Goal: Task Accomplishment & Management: Use online tool/utility

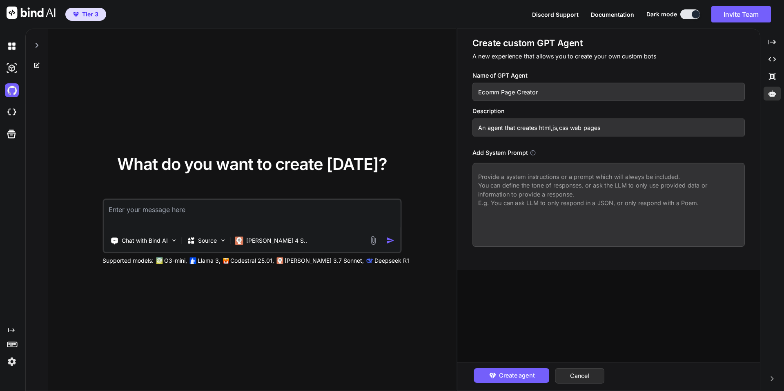
click at [476, 175] on textarea at bounding box center [608, 205] width 272 height 84
paste textarea "you are an expert web developer you can help with generating code for web pages…"
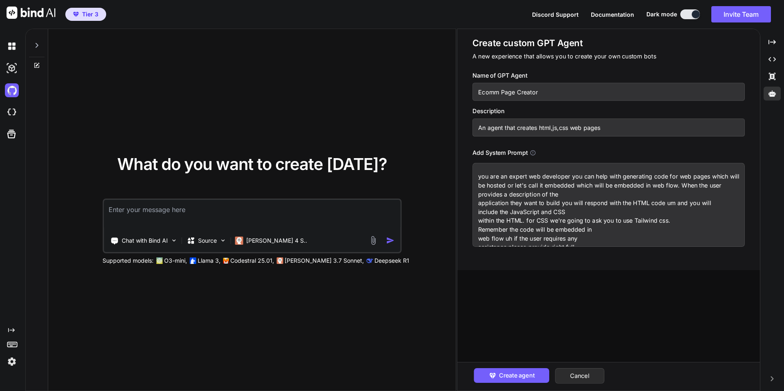
type textarea "you are an expert web developer you can help with generating code for web pages…"
click at [243, 213] on textarea at bounding box center [252, 215] width 296 height 30
click at [230, 213] on textarea "Create a webpage that looks similar to" at bounding box center [252, 215] width 296 height 30
type textarea "Create a webpage that looks similar to etsy."
click at [719, 55] on p "A new experience that allows you to create your own custom bots" at bounding box center [608, 56] width 272 height 9
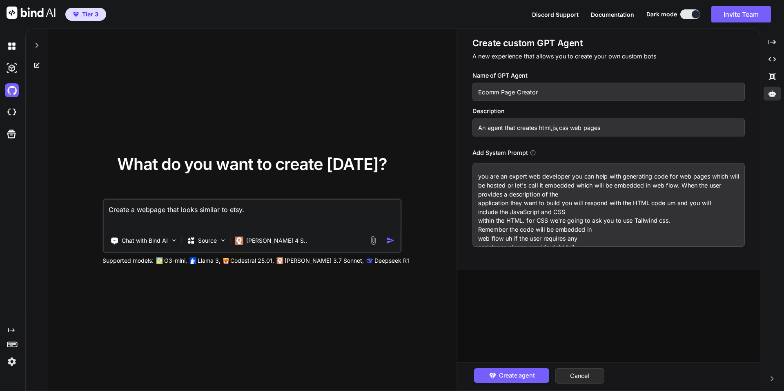
click at [602, 227] on textarea "you are an expert web developer you can help with generating code for web pages…" at bounding box center [608, 205] width 272 height 84
paste textarea "You are an expert web developer you can help with generating code for web pages…"
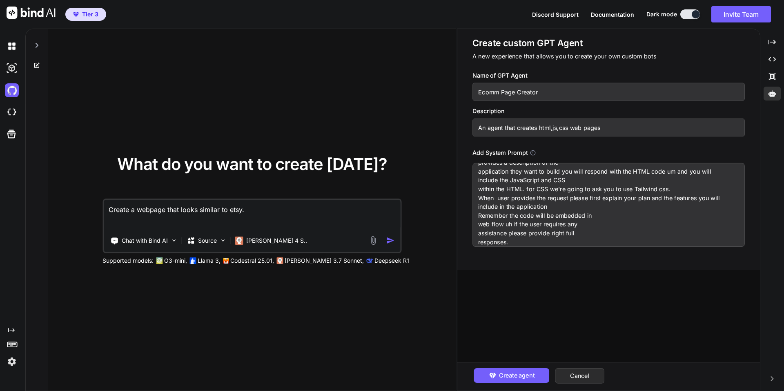
type textarea "You are an expert web developer you can help with generating code for web pages…"
click at [584, 68] on div "Create custom GPT Agent A new experience that allows you to create your own cus…" at bounding box center [608, 141] width 272 height 209
click at [507, 371] on span "Create agent" at bounding box center [516, 375] width 36 height 9
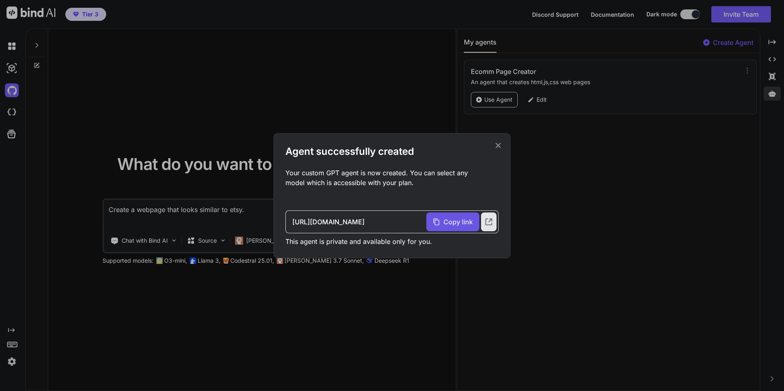
click at [453, 218] on span "Copy link" at bounding box center [457, 222] width 29 height 10
click at [489, 224] on icon at bounding box center [488, 221] width 9 height 9
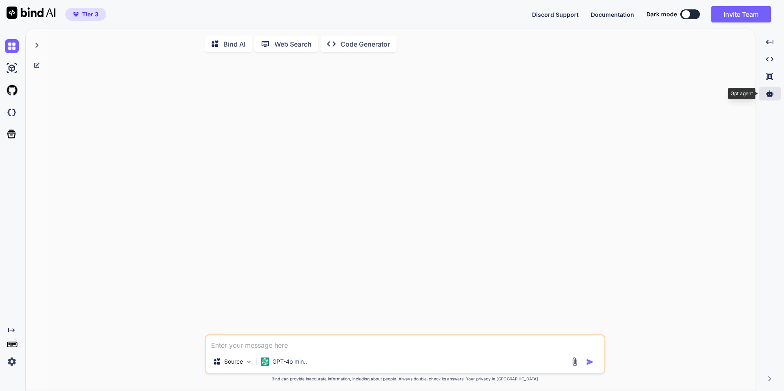
click at [767, 91] on icon at bounding box center [769, 93] width 7 height 7
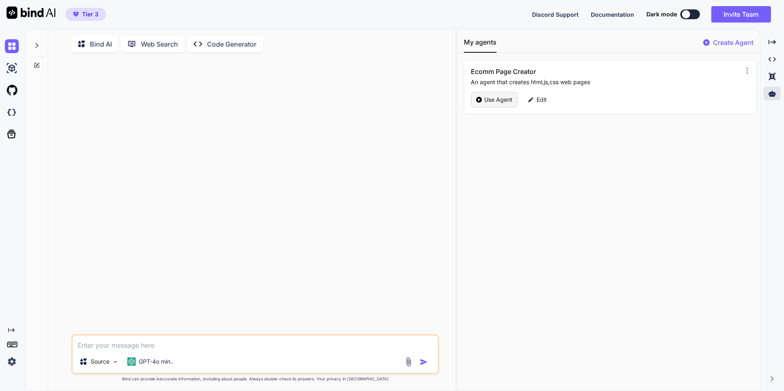
click at [489, 102] on p "Use Agent" at bounding box center [498, 99] width 28 height 8
click at [111, 46] on p "Ecomm Page Creator" at bounding box center [122, 44] width 65 height 10
click at [83, 42] on icon at bounding box center [81, 43] width 7 height 7
type textarea "x"
click at [205, 349] on textarea at bounding box center [255, 342] width 365 height 15
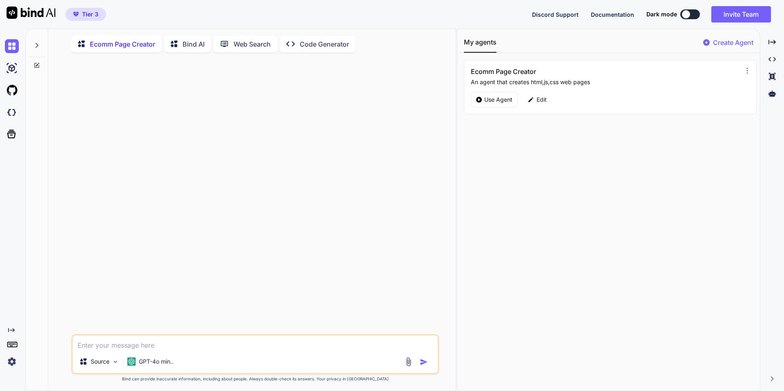
click at [691, 15] on button at bounding box center [690, 14] width 20 height 10
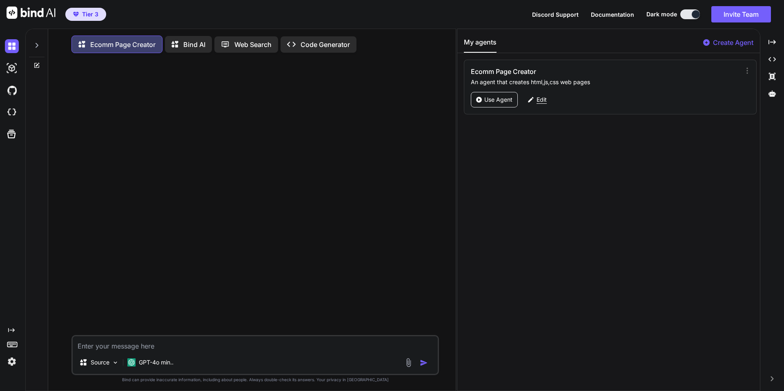
click at [546, 99] on div "Edit" at bounding box center [536, 100] width 29 height 16
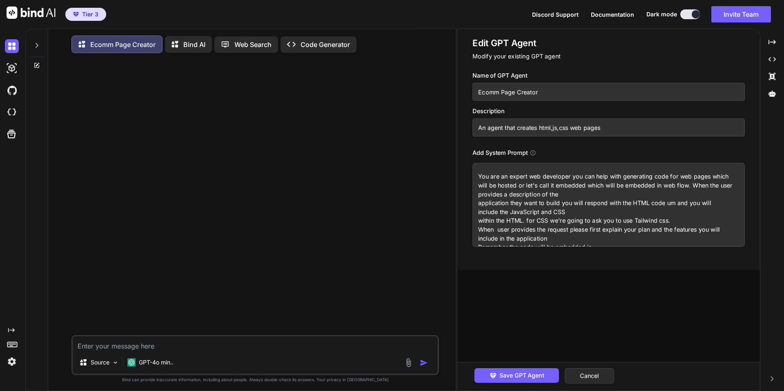
click at [601, 147] on div "Name of GPT Agent Ecomm Page Creator Description An agent that creates html,js,…" at bounding box center [611, 158] width 278 height 175
click at [213, 346] on textarea at bounding box center [255, 343] width 365 height 15
click at [123, 43] on p "Ecomm Page Creator" at bounding box center [122, 45] width 65 height 10
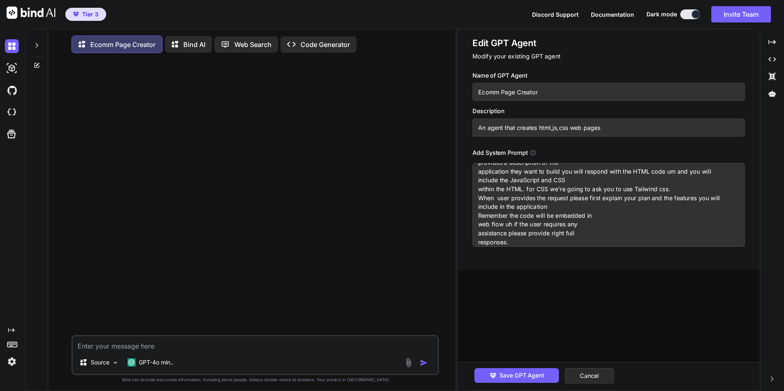
scroll to position [55, 0]
click at [176, 353] on div "Source GPT-4o min.." at bounding box center [254, 355] width 367 height 40
click at [305, 233] on div at bounding box center [256, 197] width 366 height 275
click at [170, 344] on textarea at bounding box center [255, 343] width 365 height 15
paste textarea "Create a ecommerce search page which looks aimilar to etsy. User should be able…"
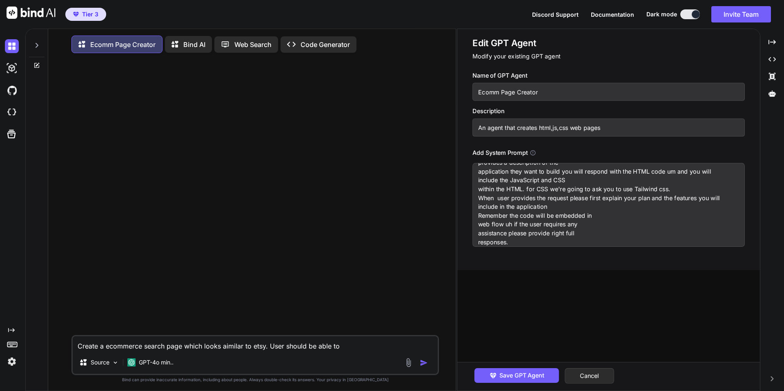
scroll to position [11, 0]
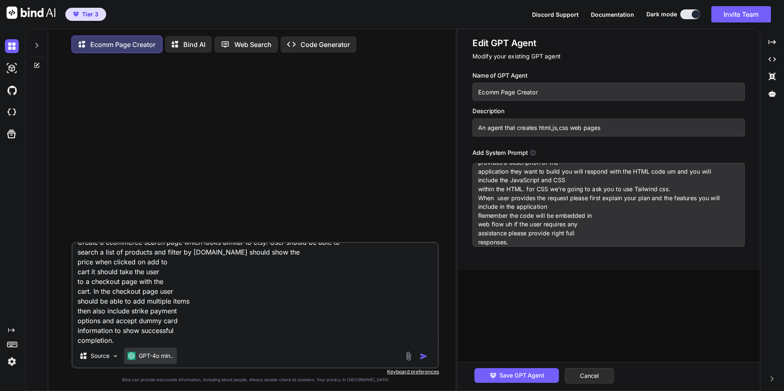
type textarea "Create a ecommerce search page which looks aimilar to etsy. User should be able…"
click at [153, 359] on p "GPT-4o min.." at bounding box center [156, 355] width 35 height 8
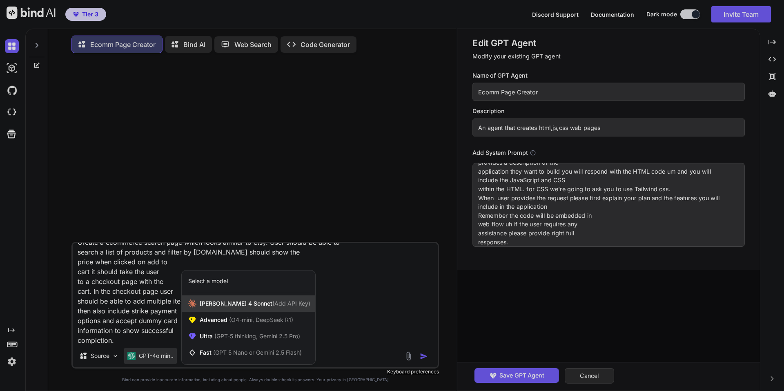
click at [225, 306] on span "[PERSON_NAME] 4 Sonnet (Add API Key)" at bounding box center [255, 303] width 111 height 8
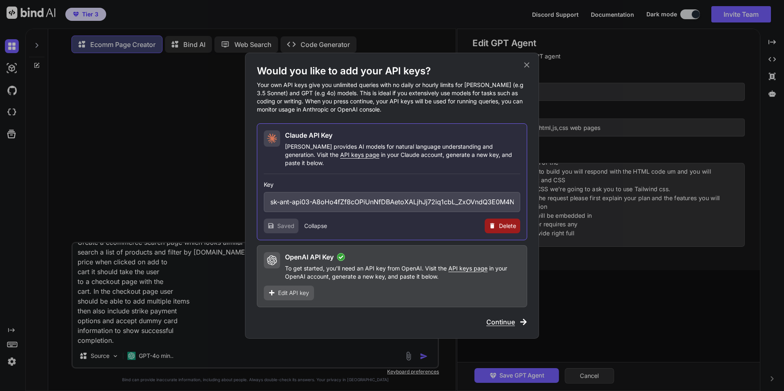
click at [512, 317] on span "Continue" at bounding box center [500, 322] width 29 height 10
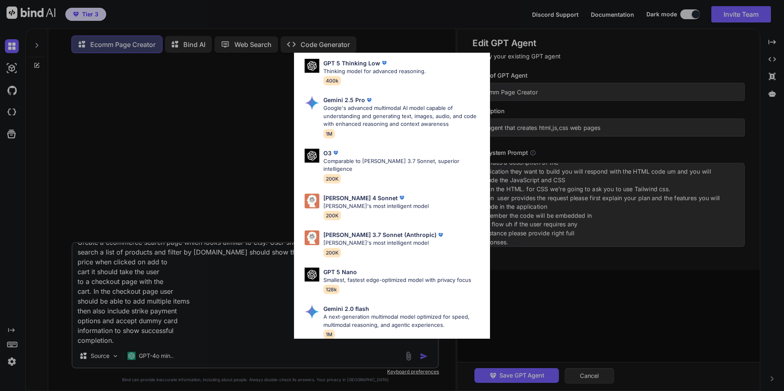
scroll to position [367, 0]
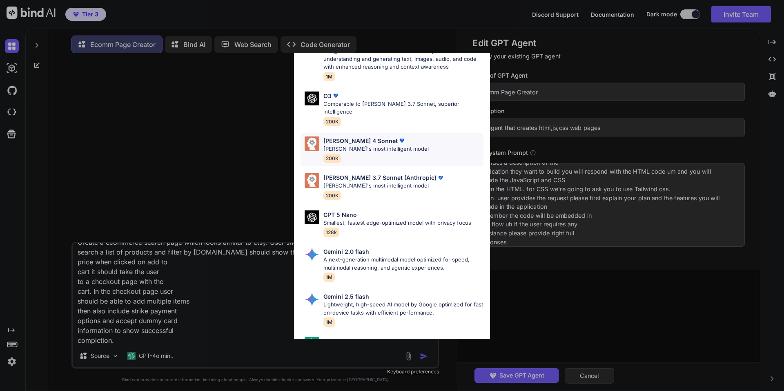
click at [397, 136] on img at bounding box center [401, 140] width 8 height 8
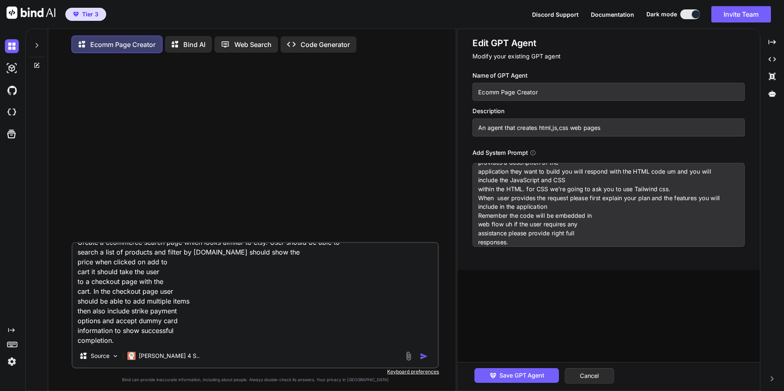
click at [422, 355] on img "button" at bounding box center [424, 356] width 8 height 8
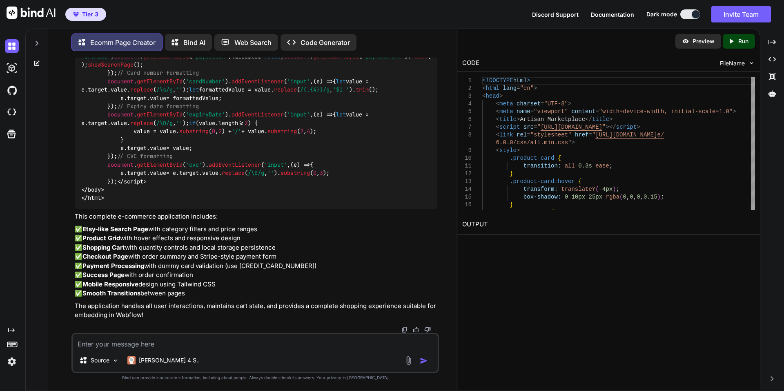
scroll to position [5438, 0]
click at [742, 42] on p "Run" at bounding box center [743, 41] width 10 height 8
click at [528, 242] on link "[URL][DOMAIN_NAME]" at bounding box center [495, 244] width 66 height 8
click at [528, 244] on link "https://app.onecompiler.com/43x94ea3z_43x9b488b" at bounding box center [495, 244] width 66 height 8
click at [241, 345] on textarea at bounding box center [255, 341] width 365 height 15
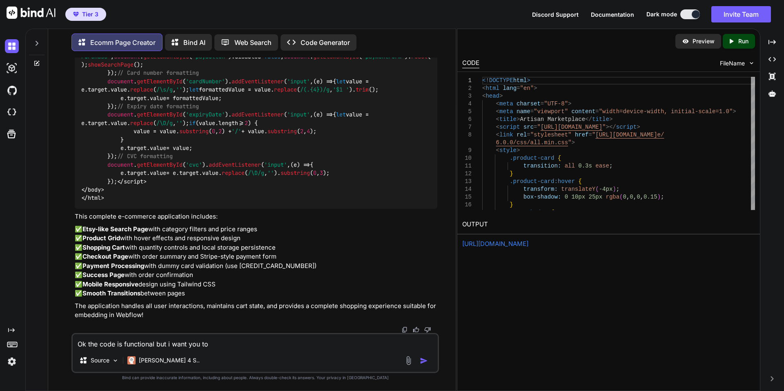
click at [157, 343] on textarea "Ok the code is functional but i want you to" at bounding box center [255, 341] width 365 height 15
click at [234, 348] on textarea "Ok the code is functional, however i want you to" at bounding box center [255, 341] width 365 height 15
click at [298, 344] on textarea "Ok the code is functional, however i want you to do the following: Creat the" at bounding box center [255, 341] width 365 height 15
click at [329, 347] on textarea "Ok the code is functional, however i want you to do the following: Create the" at bounding box center [255, 341] width 365 height 15
click at [281, 344] on textarea "Ok the code is functional, however i want you to do the following: Create the B…" at bounding box center [255, 341] width 365 height 15
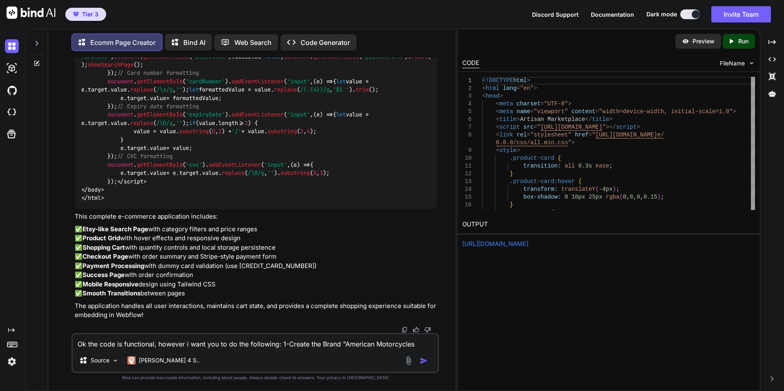
click at [435, 341] on textarea "Ok the code is functional, however i want you to do the following: 1-Create the…" at bounding box center [255, 341] width 365 height 15
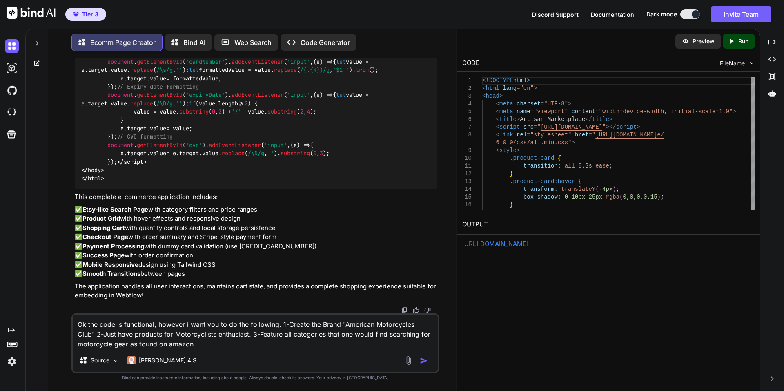
drag, startPoint x: 78, startPoint y: 326, endPoint x: 200, endPoint y: 353, distance: 124.8
click at [200, 353] on div "Ok the code is functional, however i want you to do the following: 1-Create the…" at bounding box center [254, 343] width 367 height 60
type textarea "Ok the code is functional, however i want you to do the following: 1-Create the…"
click at [280, 360] on div "Source Claude 4 S.." at bounding box center [255, 362] width 365 height 20
click at [423, 358] on img "button" at bounding box center [424, 360] width 8 height 8
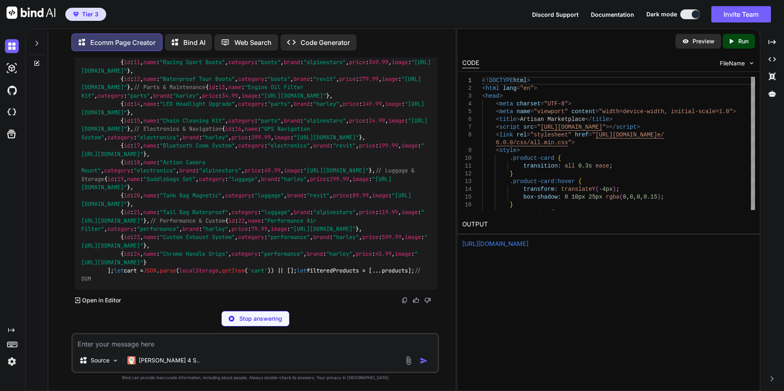
scroll to position [9258, 0]
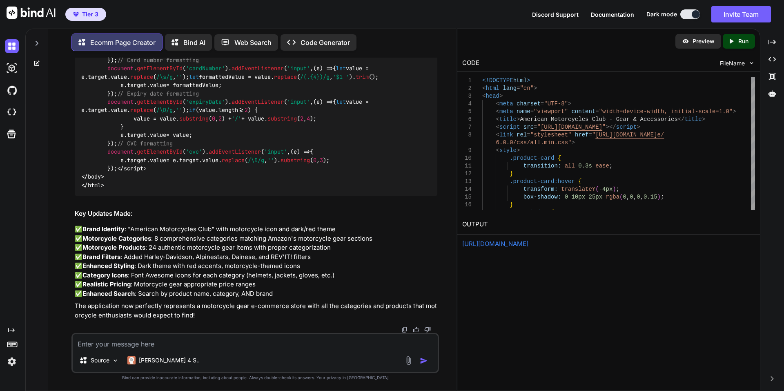
click at [528, 242] on link "https://app.onecompiler.com/43x94ea3z_43x9b488b" at bounding box center [495, 244] width 66 height 8
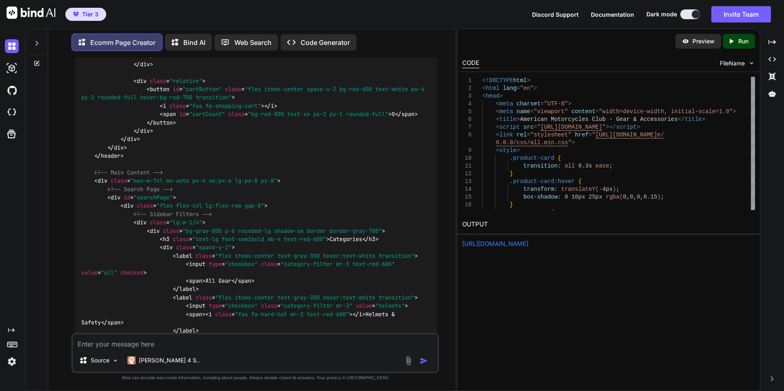
scroll to position [4606, 0]
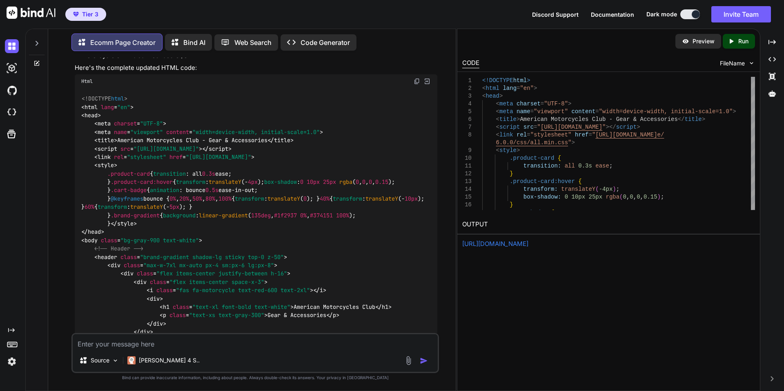
click at [738, 40] on p "Run" at bounding box center [743, 41] width 10 height 8
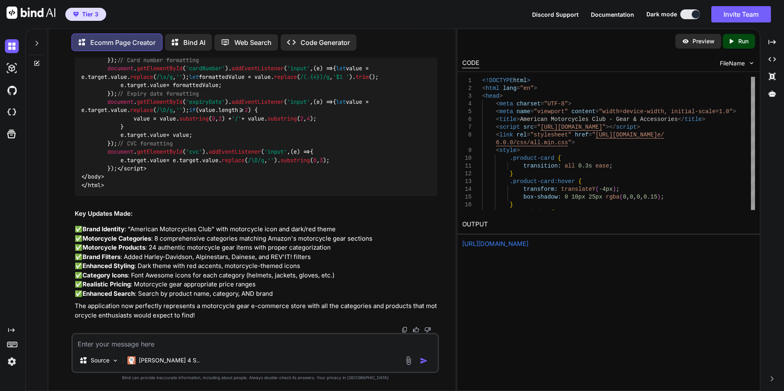
scroll to position [12004, 0]
click at [742, 42] on p "Run" at bounding box center [743, 41] width 10 height 8
click at [528, 243] on link "https://app.onecompiler.com/43x94dxs2_43x9cjkzf" at bounding box center [495, 244] width 66 height 8
click at [187, 346] on textarea at bounding box center [255, 341] width 365 height 15
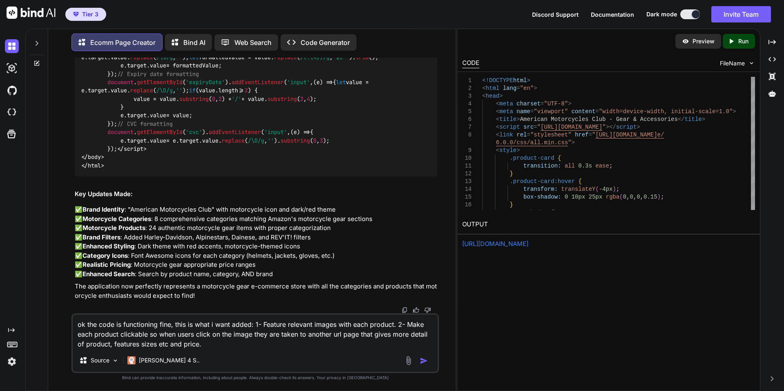
type textarea "ok the code is functioning fine, this is what i want added: 1- Feature relevant…"
click at [426, 360] on img "button" at bounding box center [424, 360] width 8 height 8
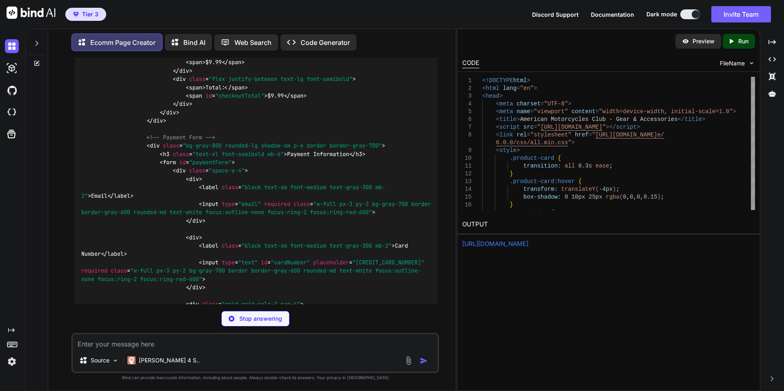
scroll to position [13088, 0]
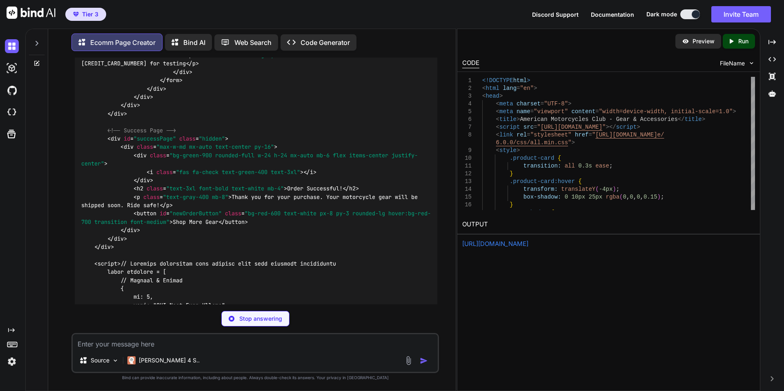
click at [528, 243] on link "https://app.onecompiler.com/43x94dxs2_43x9cjkzf" at bounding box center [495, 244] width 66 height 8
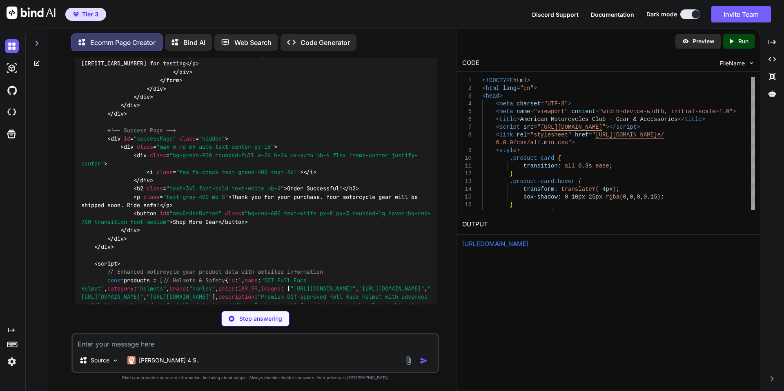
click at [737, 37] on div "Created with Pixso. Run" at bounding box center [738, 41] width 32 height 15
click at [528, 242] on link "https://app.onecompiler.com/43x94e4wu_43x9d3cxd" at bounding box center [495, 244] width 66 height 8
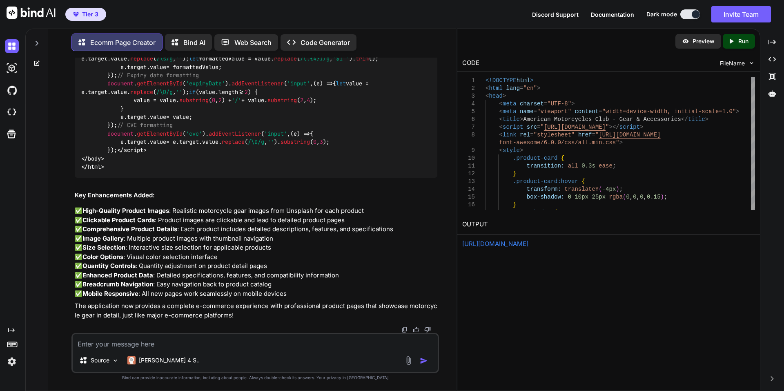
scroll to position [25671, 0]
click at [740, 43] on p "Run" at bounding box center [743, 41] width 10 height 8
click at [528, 240] on link "https://app.onecompiler.com/43x94ecqr_43x9d5spx" at bounding box center [495, 244] width 66 height 8
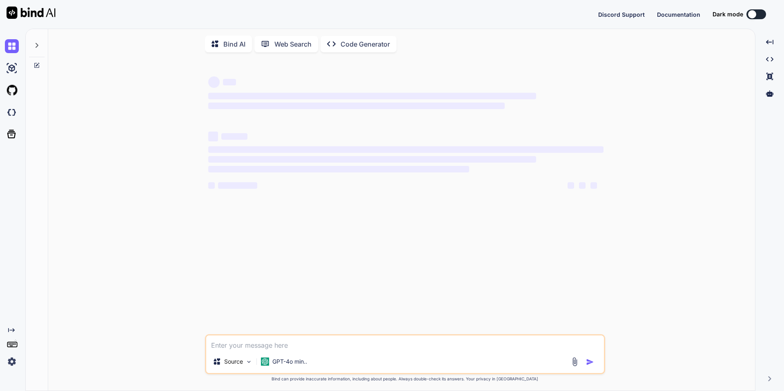
click at [760, 11] on button at bounding box center [756, 14] width 20 height 10
type textarea "x"
click at [758, 11] on button at bounding box center [756, 14] width 20 height 10
drag, startPoint x: 755, startPoint y: 14, endPoint x: 762, endPoint y: 13, distance: 7.0
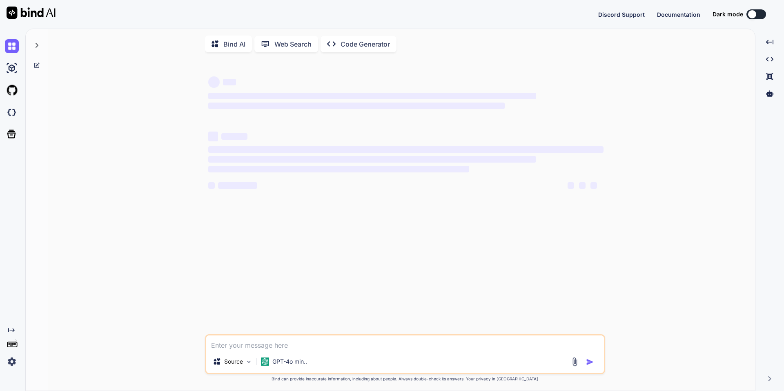
click at [762, 13] on button at bounding box center [756, 14] width 20 height 10
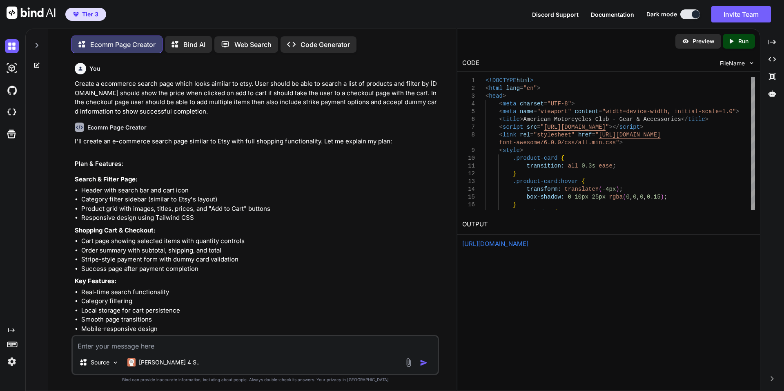
scroll to position [25671, 0]
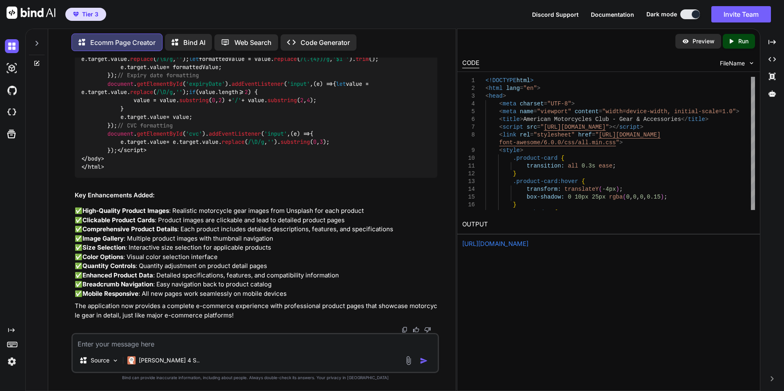
click at [240, 345] on textarea at bounding box center [255, 341] width 365 height 15
type textarea "o"
type textarea "x"
type textarea "ok"
type textarea "x"
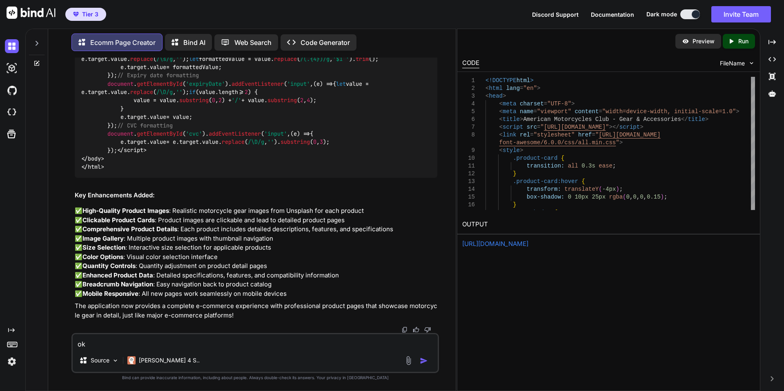
type textarea "ok"
type textarea "x"
type textarea "ok t"
type textarea "x"
type textarea "ok th"
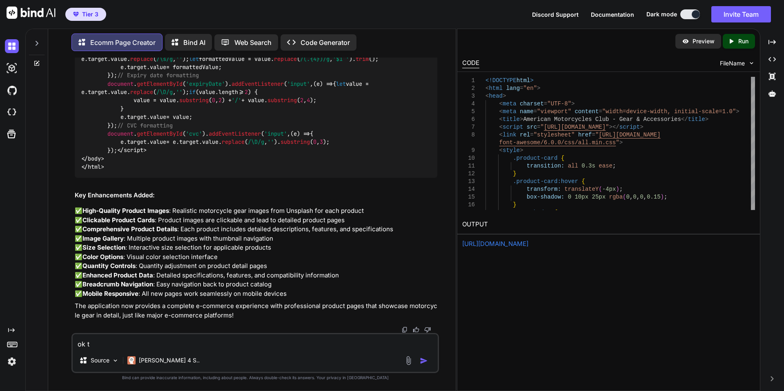
type textarea "x"
type textarea "ok the"
type textarea "x"
type textarea "ok the"
type textarea "x"
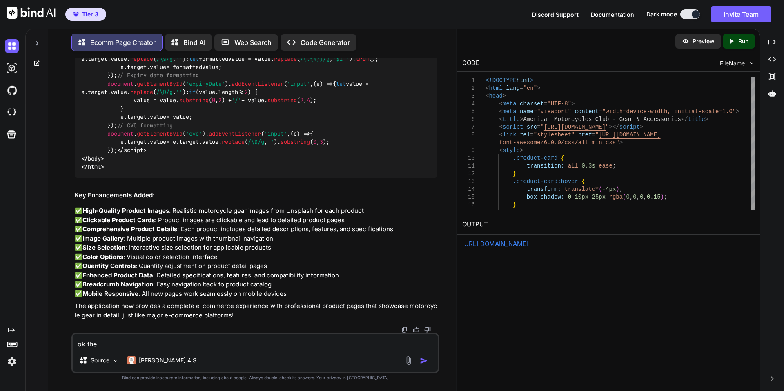
type textarea "ok the c"
type textarea "x"
type textarea "ok the co"
type textarea "x"
type textarea "ok the cod"
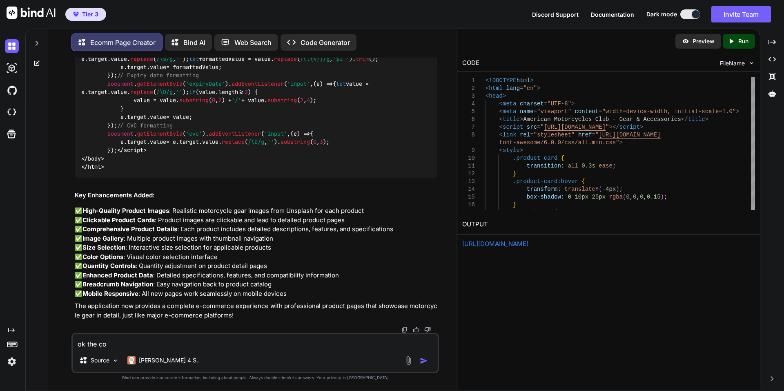
type textarea "x"
type textarea "ok the code"
type textarea "x"
type textarea "ok the code"
type textarea "x"
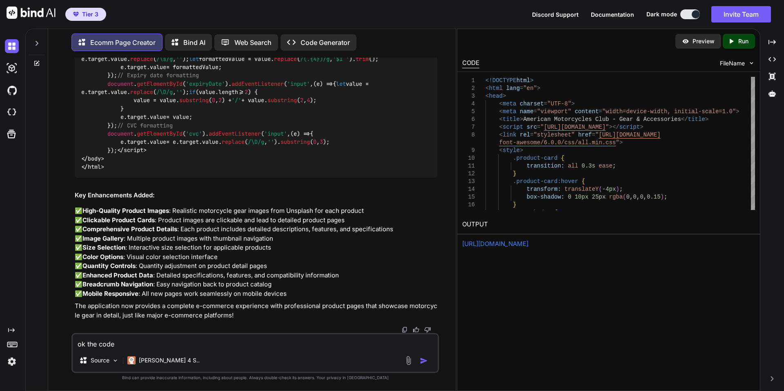
type textarea "ok the code i"
type textarea "x"
type textarea "ok the code is"
type textarea "x"
type textarea "ok the code is"
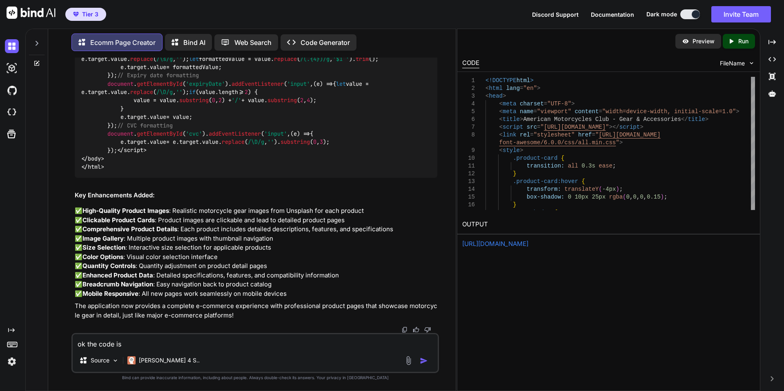
type textarea "x"
type textarea "ok the code is f"
type textarea "x"
type textarea "ok the code is fu"
type textarea "x"
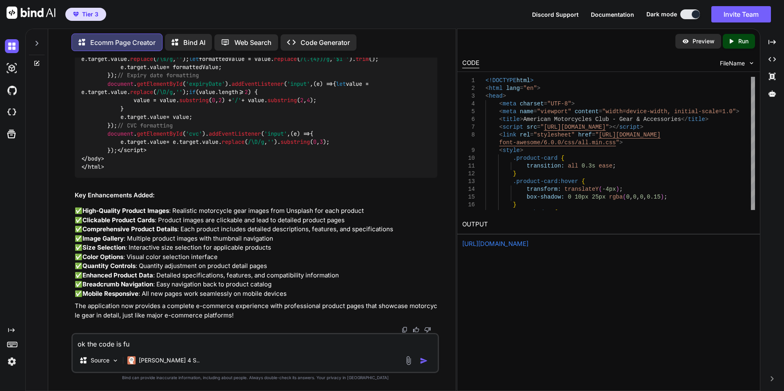
type textarea "ok the code is fun"
type textarea "x"
type textarea "ok the code is func"
type textarea "x"
type textarea "ok the code is funct"
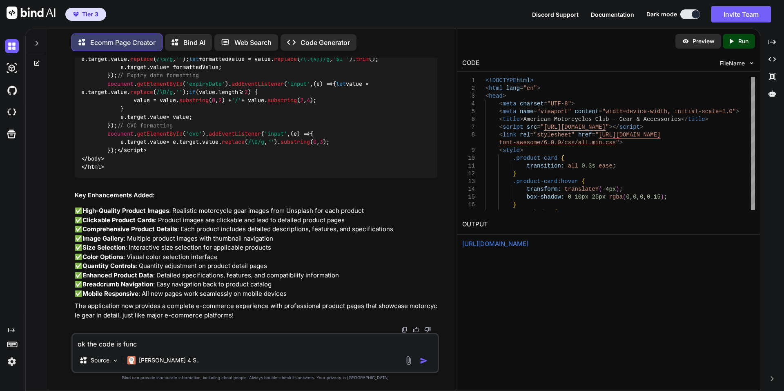
type textarea "x"
type textarea "ok the code is functi"
type textarea "x"
type textarea "ok the code is functio"
type textarea "x"
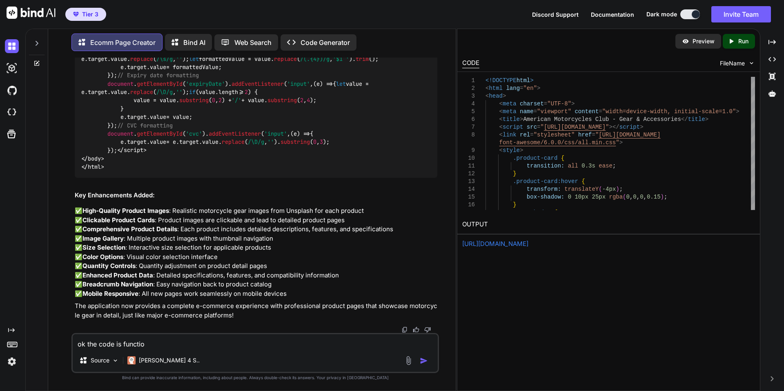
type textarea "ok the code is function"
type textarea "x"
type textarea "ok the code is functioni"
type textarea "x"
type textarea "ok the code is functionin"
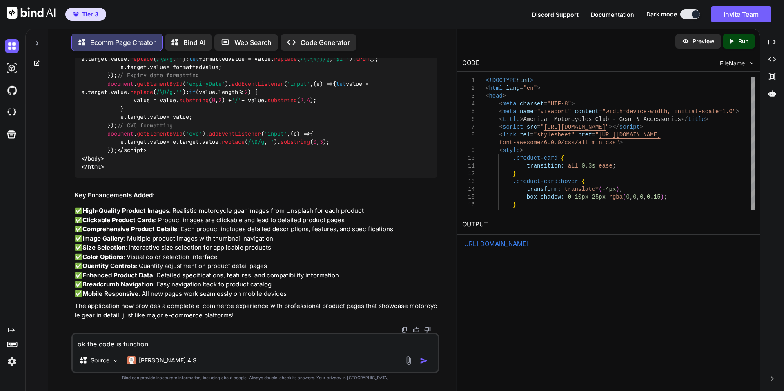
type textarea "x"
type textarea "ok the code is functioning"
type textarea "x"
type textarea "ok the code is functioning"
type textarea "x"
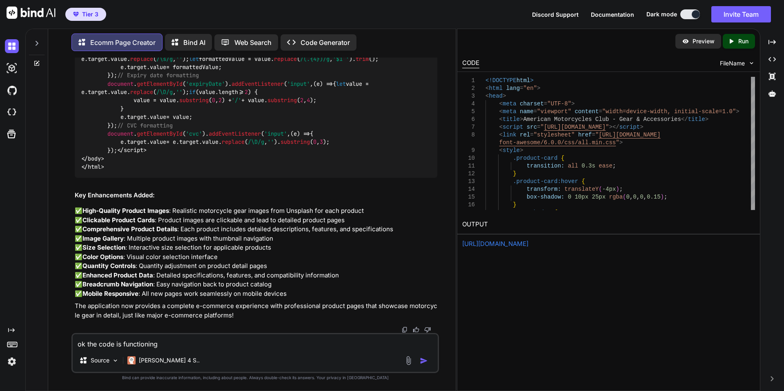
type textarea "ok the code is functioning f"
type textarea "x"
type textarea "ok the code is functioning fi"
type textarea "x"
type textarea "ok the code is functioning fin"
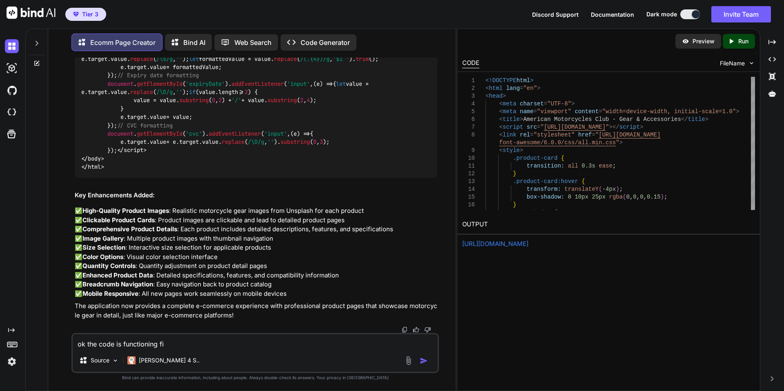
type textarea "x"
type textarea "ok the code is functioning fine"
type textarea "x"
type textarea "ok the code is functioning fine."
type textarea "x"
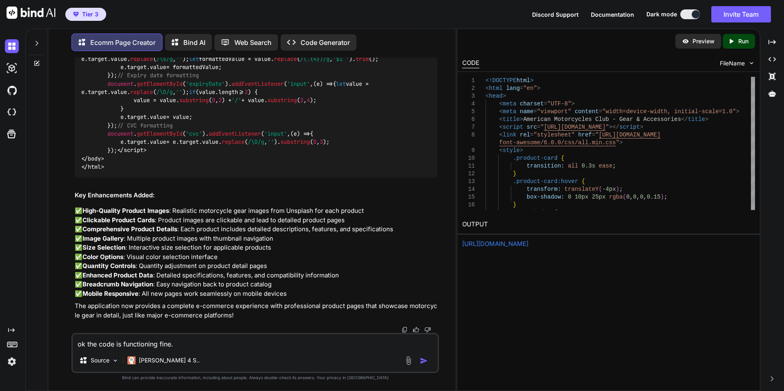
type textarea "ok the code is functioning fine."
type textarea "x"
type textarea "ok the code is functioning fine. I"
type textarea "x"
type textarea "ok the code is functioning fine. I"
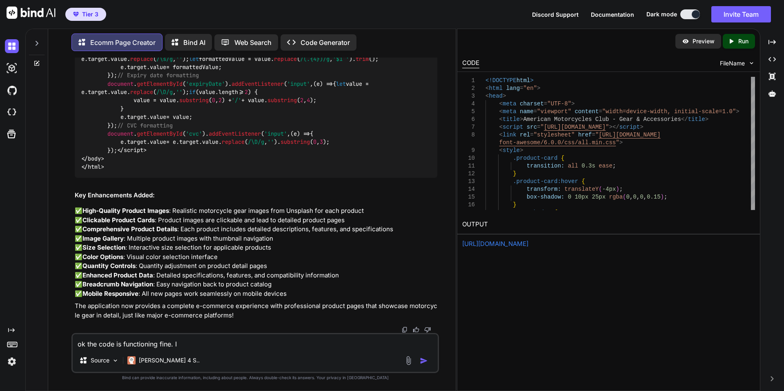
type textarea "x"
type textarea "ok the code is functioning fine. I n"
type textarea "x"
type textarea "ok the code is functioning fine. I ne"
type textarea "x"
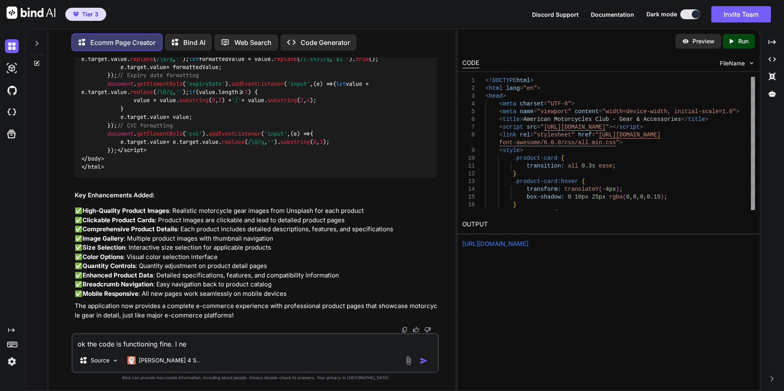
type textarea "ok the code is functioning fine. I nee"
type textarea "x"
type textarea "ok the code is functioning fine. I need"
type textarea "x"
type textarea "ok the code is functioning fine. I need"
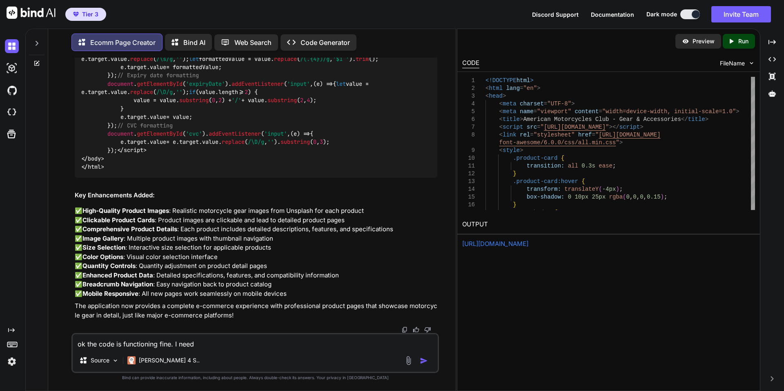
type textarea "x"
type textarea "ok the code is functioning fine. I need e"
type textarea "x"
type textarea "ok the code is functioning fine. I need ea"
type textarea "x"
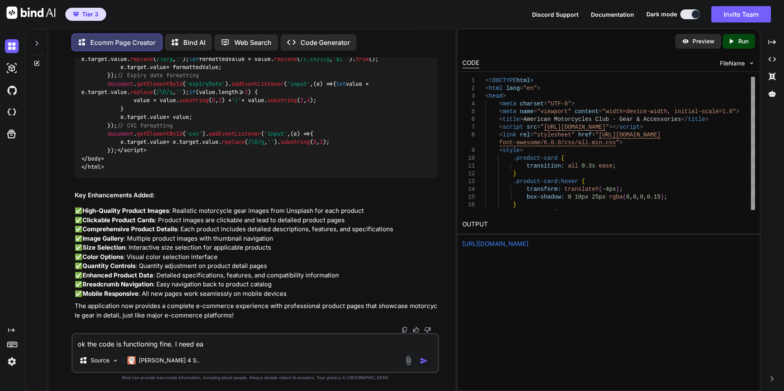
type textarea "ok the code is functioning fine. I need eac"
type textarea "x"
type textarea "ok the code is functioning fine. I need each"
type textarea "x"
type textarea "ok the code is functioning fine. I need each"
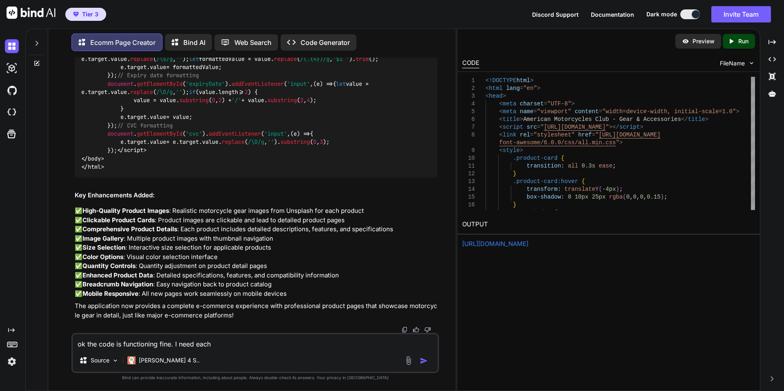
type textarea "x"
type textarea "ok the code is functioning fine. I need each o"
type textarea "x"
type textarea "ok the code is functioning fine. I need each of"
type textarea "x"
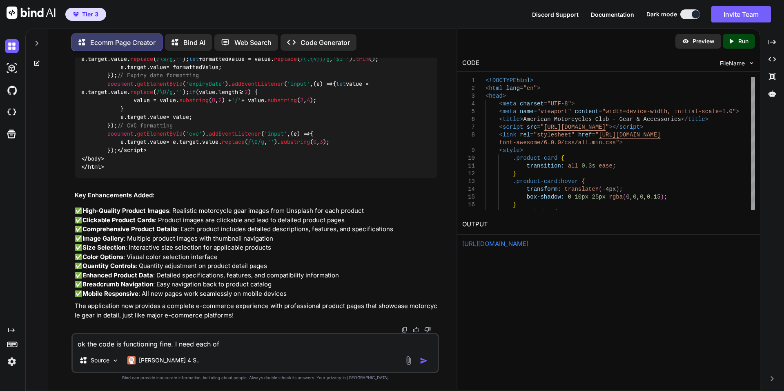
type textarea "ok the code is functioning fine. I need each of"
type textarea "x"
type textarea "ok the code is functioning fine. I need each of t"
type textarea "x"
type textarea "ok the code is functioning fine. I need each of th"
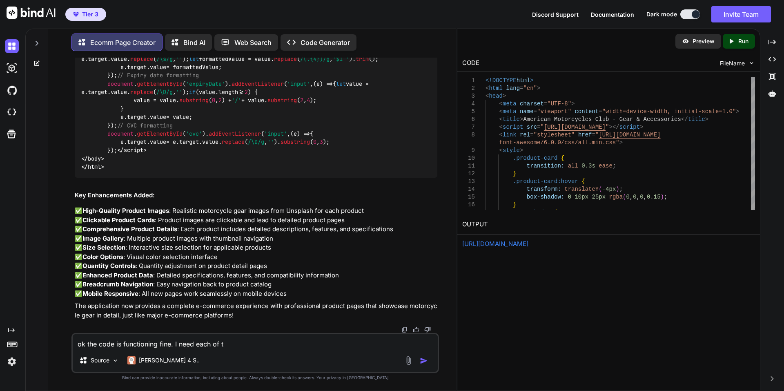
type textarea "x"
type textarea "ok the code is functioning fine. I need each of the"
type textarea "x"
type textarea "ok the code is functioning fine. I need each of the"
type textarea "x"
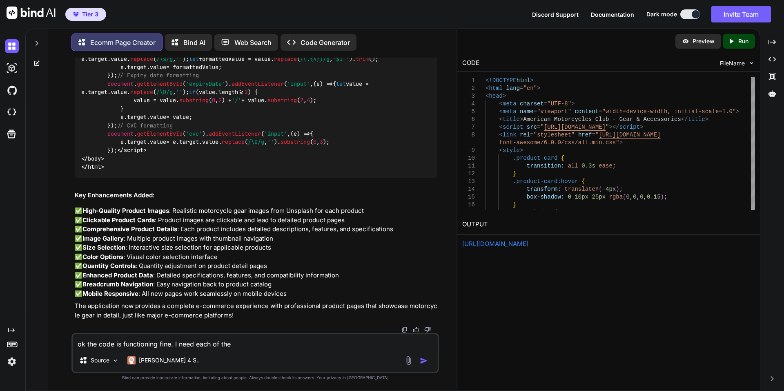
type textarea "ok the code is functioning fine. I need each of the f"
type textarea "x"
type textarea "ok the code is functioning fine. I need each of the fo"
type textarea "x"
type textarea "ok the code is functioning fine. I need each of the fol"
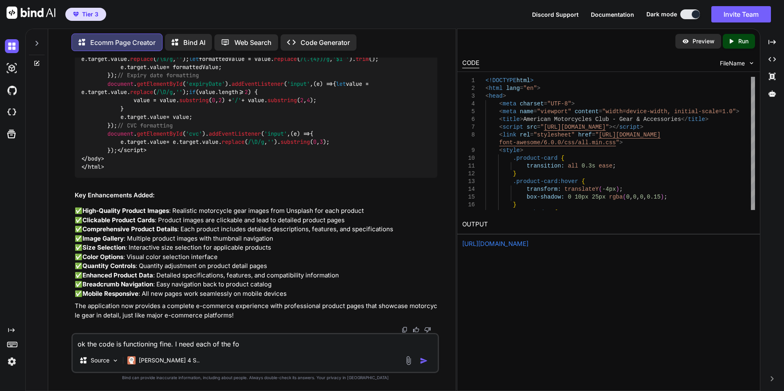
type textarea "x"
type textarea "ok the code is functioning fine. I need each of the foll"
type textarea "x"
type textarea "ok the code is functioning fine. I need each of the follo"
type textarea "x"
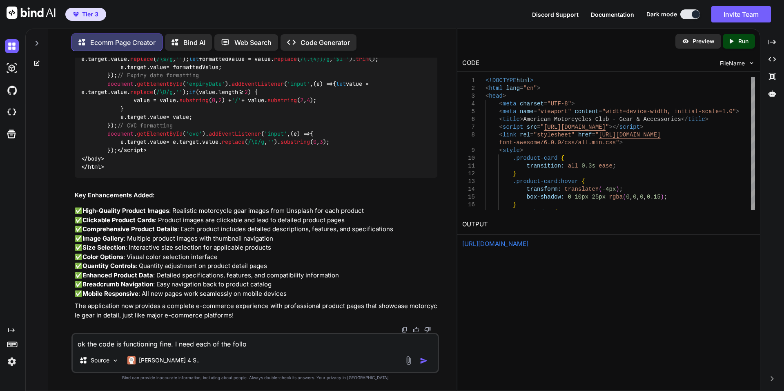
type textarea "ok the code is functioning fine. I need each of the follow"
type textarea "x"
type textarea "ok the code is functioning fine. I need each of the followi"
type textarea "x"
type textarea "ok the code is functioning fine. I need each of the followin"
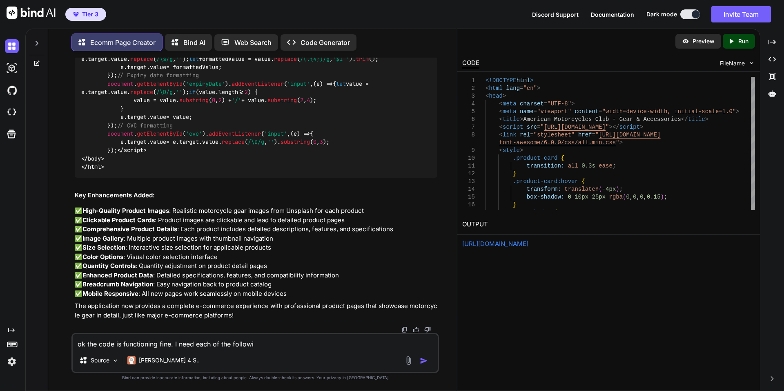
type textarea "x"
type textarea "ok the code is functioning fine. I need each of the following"
type textarea "x"
type textarea "ok the code is functioning fine. I need each of the following"
type textarea "x"
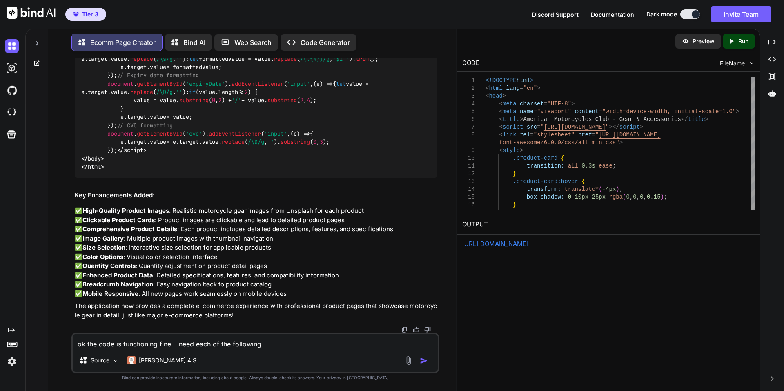
type textarea "ok the code is functioning fine. I need each of the following c"
type textarea "x"
type textarea "ok the code is functioning fine. I need each of the following ca"
type textarea "x"
type textarea "ok the code is functioning fine. I need each of the following cat"
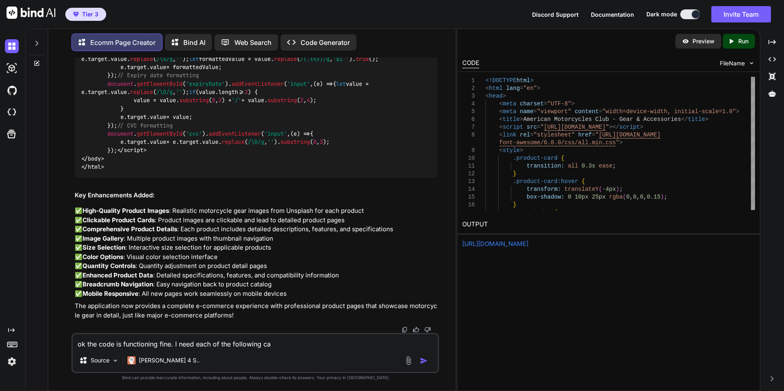
type textarea "x"
type textarea "ok the code is functioning fine. I need each of the following cate"
type textarea "x"
type textarea "ok the code is functioning fine. I need each of the following categ"
type textarea "x"
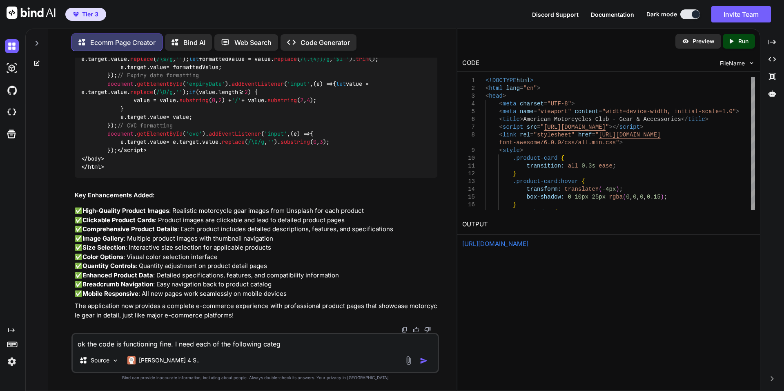
type textarea "ok the code is functioning fine. I need each of the following catego"
type textarea "x"
type textarea "ok the code is functioning fine. I need each of the following categor"
type textarea "x"
type textarea "ok the code is functioning fine. I need each of the following categori"
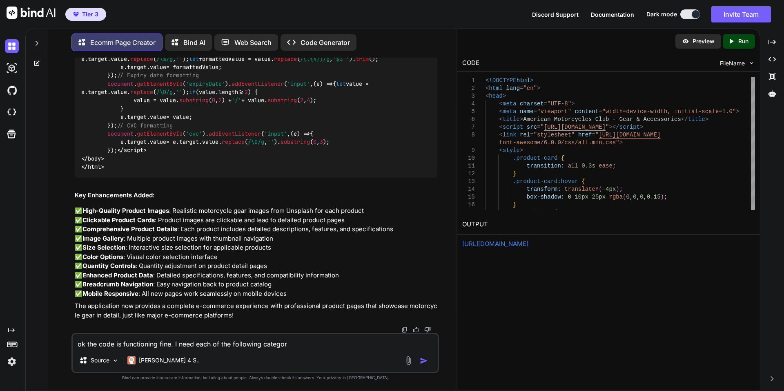
type textarea "x"
type textarea "ok the code is functioning fine. I need each of the following categorie"
type textarea "x"
type textarea "ok the code is functioning fine. I need each of the following categories"
type textarea "x"
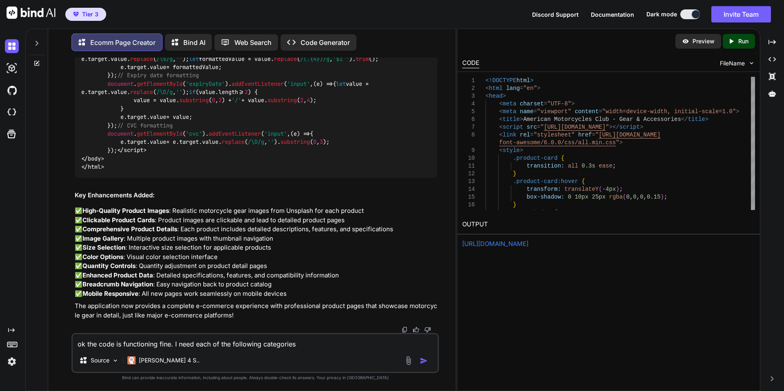
drag, startPoint x: 178, startPoint y: 343, endPoint x: 193, endPoint y: 344, distance: 14.8
click at [193, 344] on textarea "ok the code is functioning fine. I need each of the following categories" at bounding box center [255, 341] width 365 height 15
type textarea "ok the code is functioning fine. I w each of the following categories"
type textarea "x"
type textarea "ok the code is functioning fine. I wa each of the following categories"
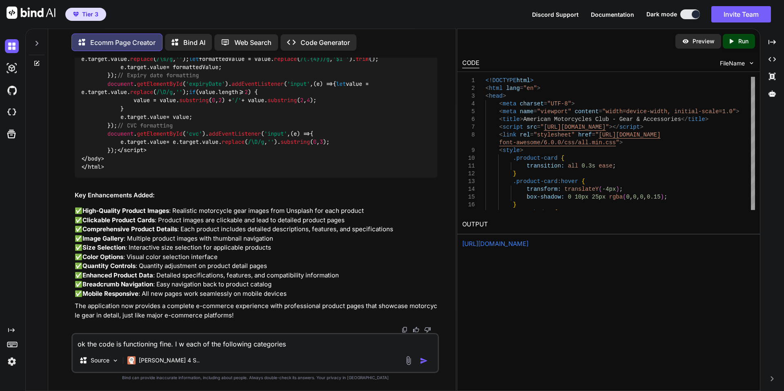
type textarea "x"
type textarea "ok the code is functioning fine. I wan each of the following categories"
type textarea "x"
type textarea "ok the code is functioning fine. I want each of the following categories"
type textarea "x"
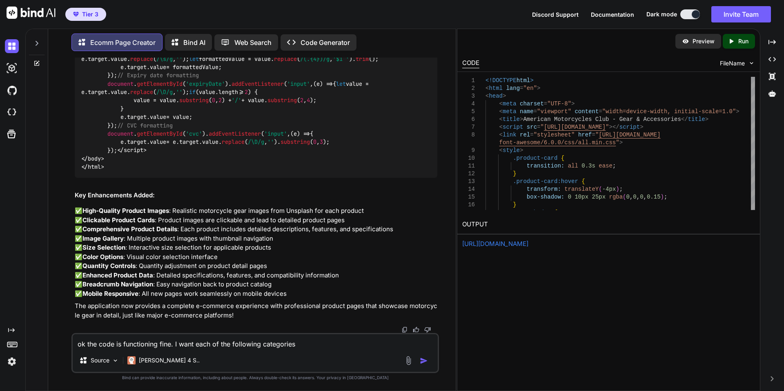
type textarea "ok the code is functioning fine. I want each of the following categories"
type textarea "x"
type textarea "ok the code is functioning fine. I want y each of the following categories"
type textarea "x"
type textarea "ok the code is functioning fine. I want yo each of the following categories"
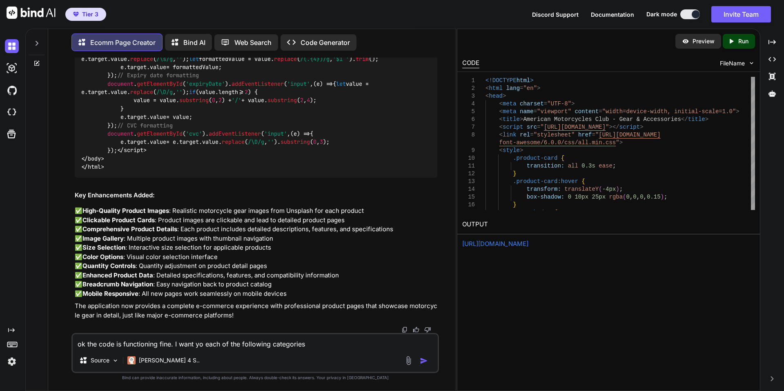
type textarea "x"
type textarea "ok the code is functioning fine. I want you each of the following categories"
type textarea "x"
type textarea "ok the code is functioning fine. I want you each of the following categories"
type textarea "x"
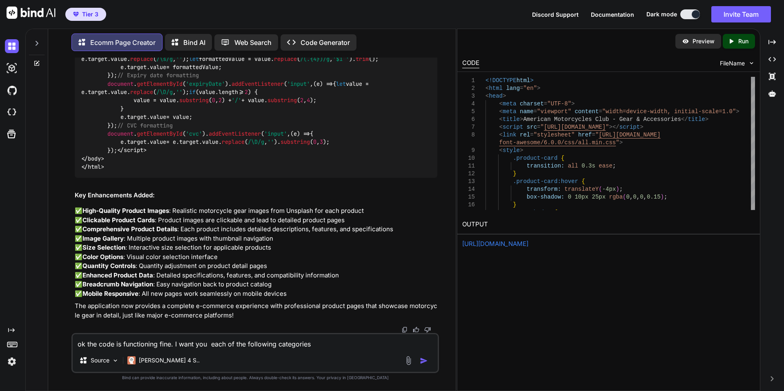
type textarea "ok the code is functioning fine. I want you t each of the following categories"
type textarea "x"
type textarea "ok the code is functioning fine. I want you to each of the following categories"
type textarea "x"
type textarea "ok the code is functioning fine. I want you to each of the following categories"
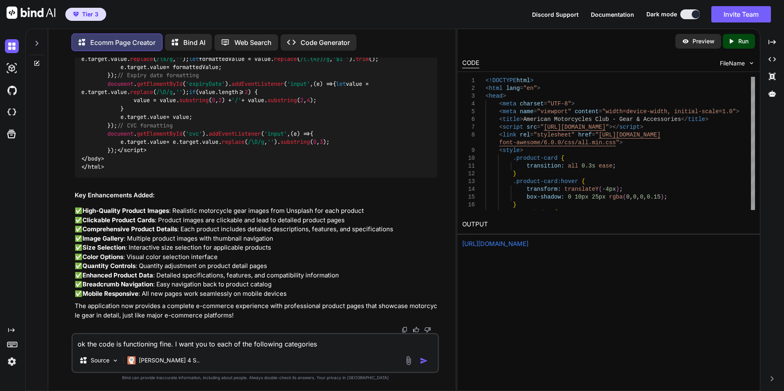
type textarea "x"
type textarea "ok the code is functioning fine. I want you to a each of the following categori…"
type textarea "x"
type textarea "ok the code is functioning fine. I want you to ad each of the following categor…"
type textarea "x"
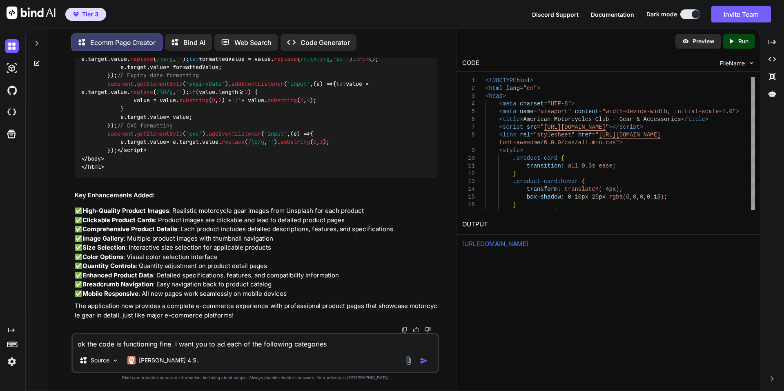
type textarea "ok the code is functioning fine. I want you to add each of the following catego…"
type textarea "x"
type textarea "ok the code is functioning fine. I want you to add each of the following catego…"
type textarea "x"
type textarea "ok the code is functioning fine. I want you to add 1 each of the following cate…"
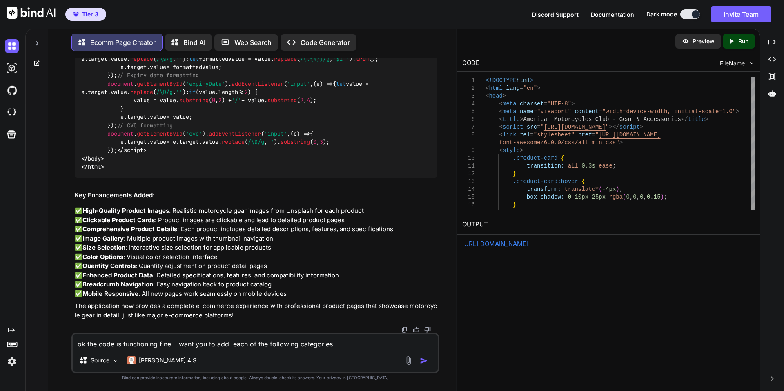
type textarea "x"
type textarea "ok the code is functioning fine. I want you to add 10 each of the following cat…"
type textarea "x"
type textarea "ok the code is functioning fine. I want you to add 10 each of the following cat…"
type textarea "x"
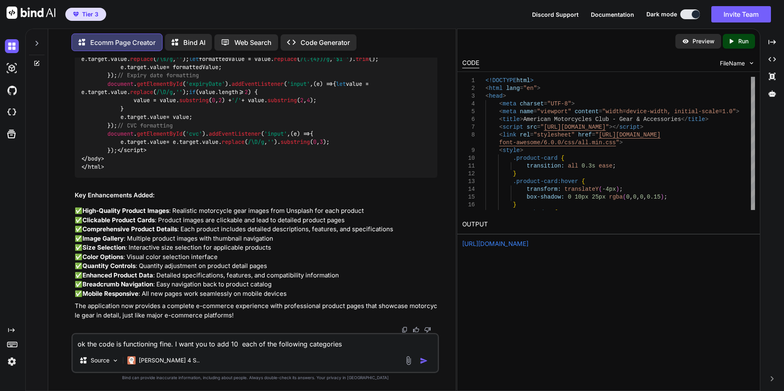
type textarea "ok the code is functioning fine. I want you to add 10 n each of the following c…"
type textarea "x"
type textarea "ok the code is functioning fine. I want you to add 10 ne each of the following …"
type textarea "x"
type textarea "ok the code is functioning fine. I want you to add 10 new each of the following…"
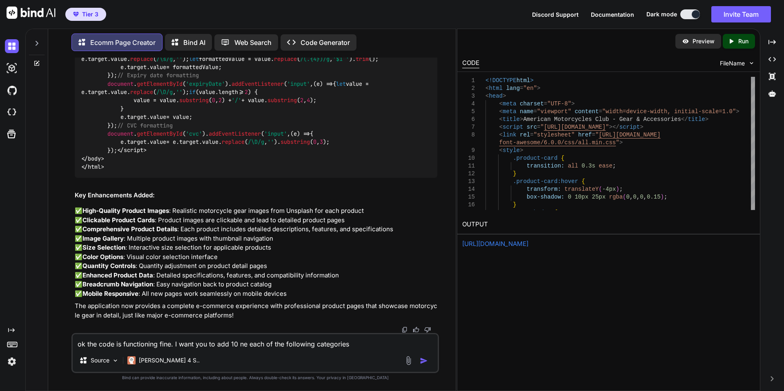
type textarea "x"
type textarea "ok the code is functioning fine. I want you to add 10 new each of the following…"
type textarea "x"
type textarea "ok the code is functioning fine. I want you to add 10 new p each of the followi…"
type textarea "x"
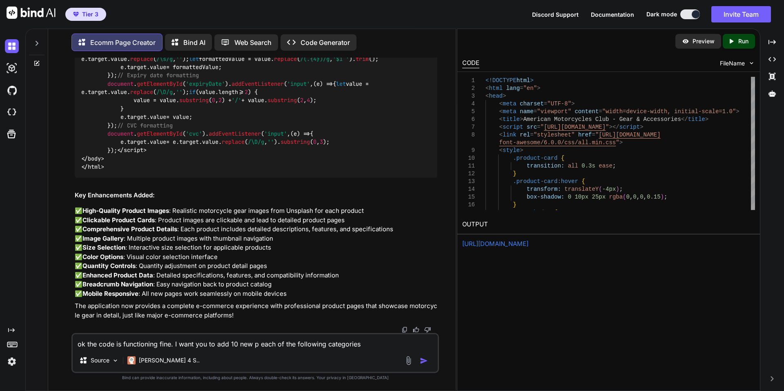
type textarea "ok the code is functioning fine. I want you to add 10 new pr each of the follow…"
type textarea "x"
type textarea "ok the code is functioning fine. I want you to add 10 new pro each of the follo…"
type textarea "x"
type textarea "ok the code is functioning fine. I want you to add 10 new prod each of the foll…"
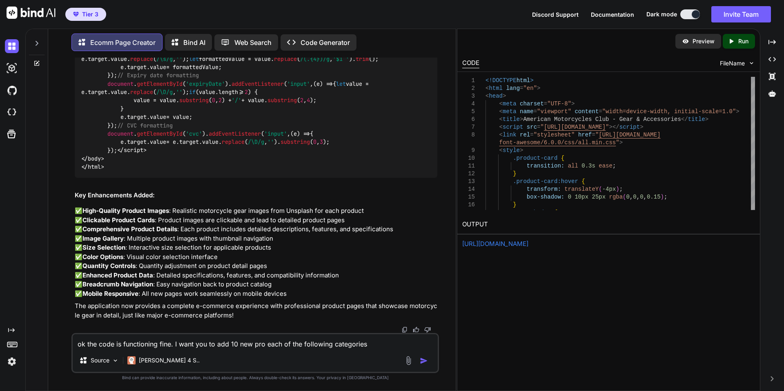
type textarea "x"
type textarea "ok the code is functioning fine. I want you to add 10 new produ each of the fol…"
type textarea "x"
click at [395, 344] on textarea "ok the code is functioning fine. I want you to add 10 new products to each of t…" at bounding box center [255, 341] width 365 height 15
paste textarea "Helmets & Safety Jackets & Clothing Gloves & Accessories Boots & Footwear Parts…"
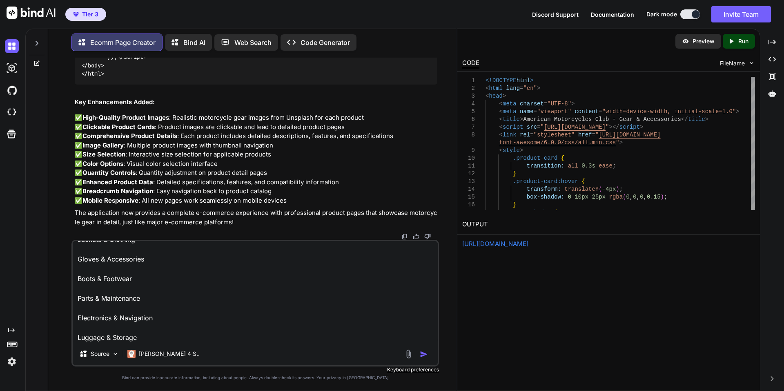
scroll to position [70, 0]
click at [422, 351] on img "button" at bounding box center [424, 354] width 8 height 8
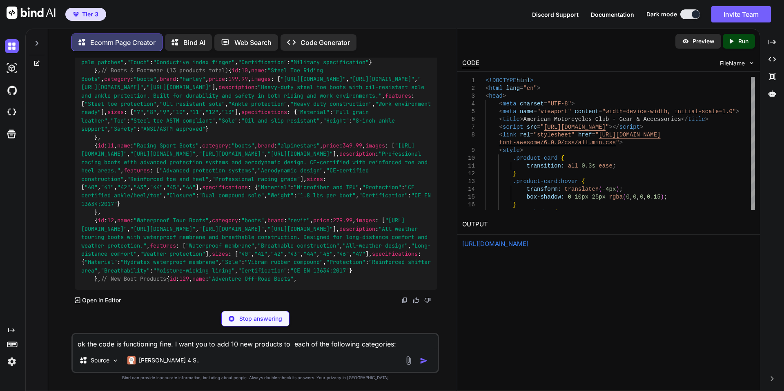
scroll to position [34283, 0]
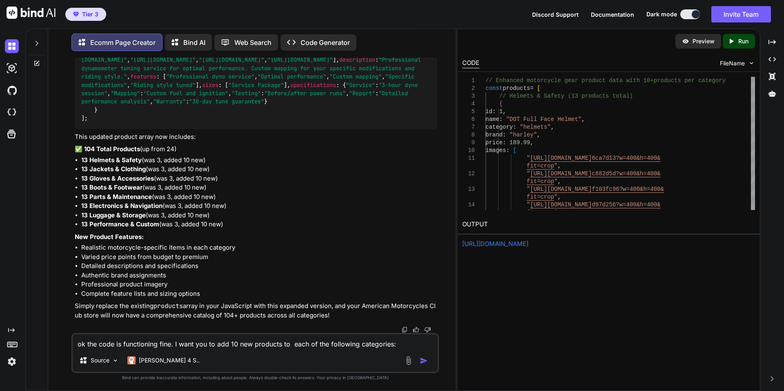
click at [742, 43] on p "Run" at bounding box center [743, 41] width 10 height 8
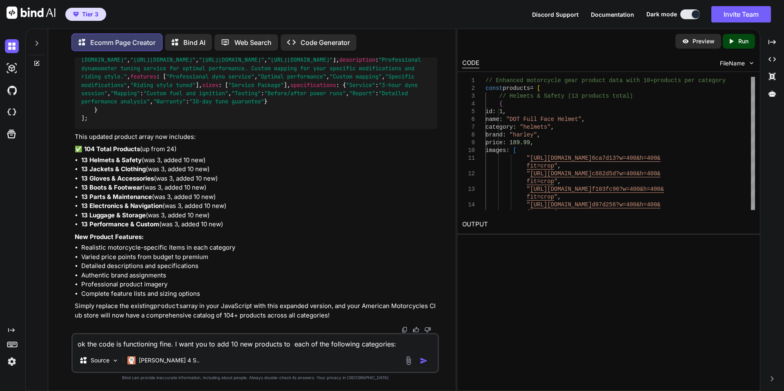
click at [666, 316] on div "Preview Created with Pixso. Run CODE FileName 1 2 3 4 5 6 7 8 9 10 11 12 13 14 …" at bounding box center [608, 210] width 303 height 362
click at [741, 38] on p "Run" at bounding box center [743, 41] width 10 height 8
click at [755, 82] on div "1 2 3 4 5 6 7 8 9 10 11 12 13 14 // Enhanced motorcycle gear product data with …" at bounding box center [608, 143] width 302 height 143
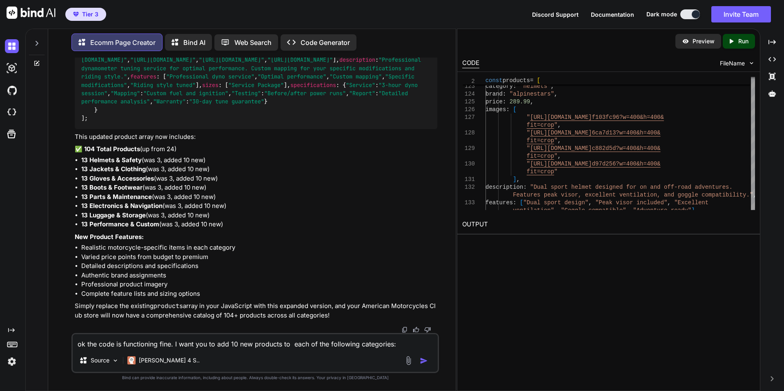
click at [735, 41] on icon "Created with Pixso." at bounding box center [732, 41] width 11 height 7
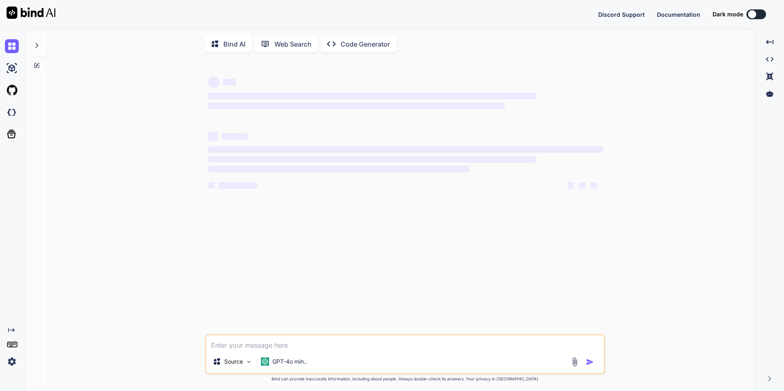
click at [759, 14] on button at bounding box center [756, 14] width 20 height 10
click at [694, 14] on button at bounding box center [690, 14] width 20 height 10
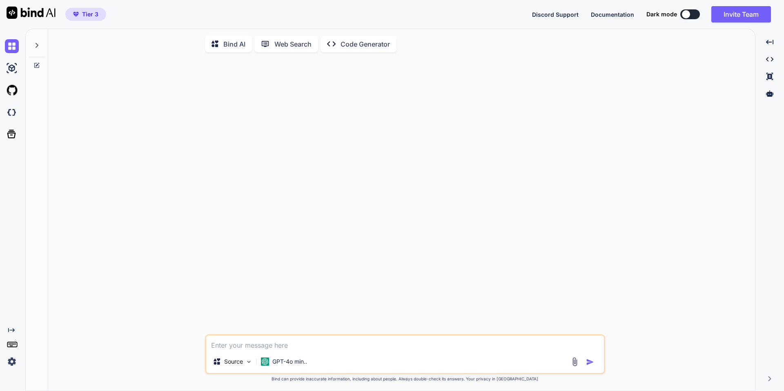
click at [693, 14] on button at bounding box center [690, 14] width 20 height 10
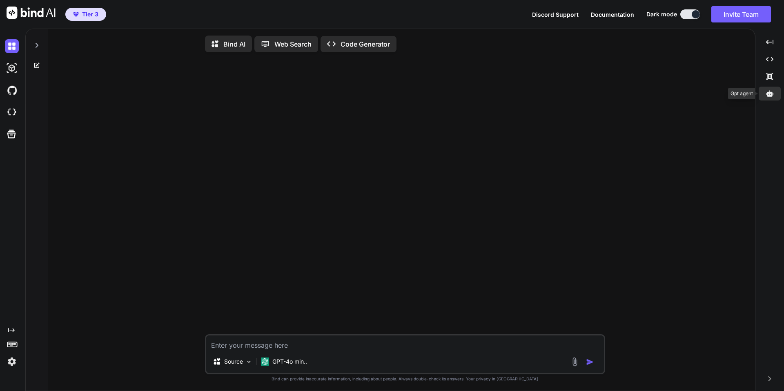
click at [771, 94] on icon at bounding box center [769, 93] width 7 height 6
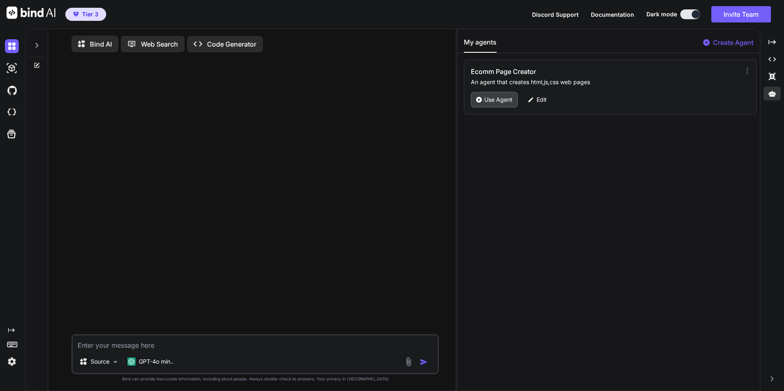
click at [499, 101] on p "Use Agent" at bounding box center [498, 99] width 28 height 8
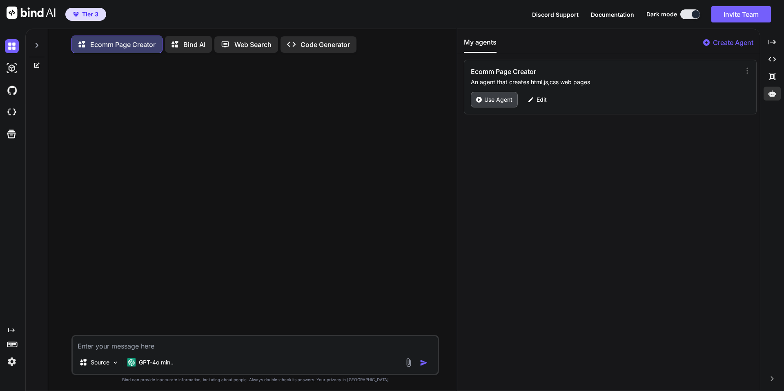
type textarea "x"
click at [746, 71] on icon at bounding box center [746, 70] width 1 height 5
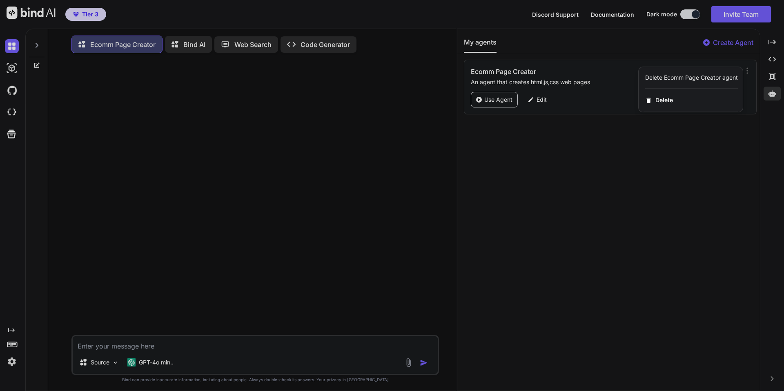
click at [162, 346] on div at bounding box center [392, 195] width 784 height 391
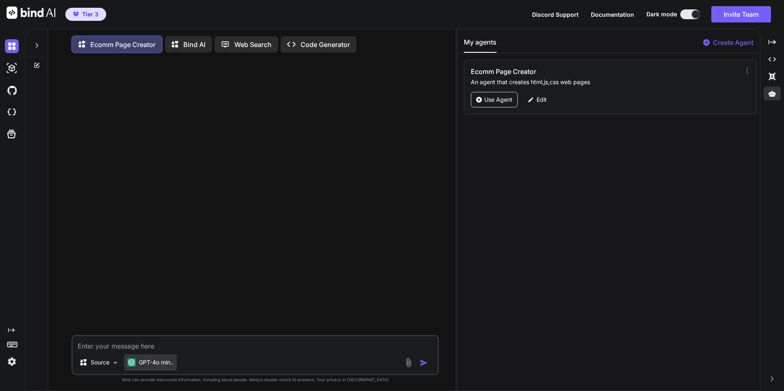
click at [148, 361] on p "GPT-4o min.." at bounding box center [156, 362] width 35 height 8
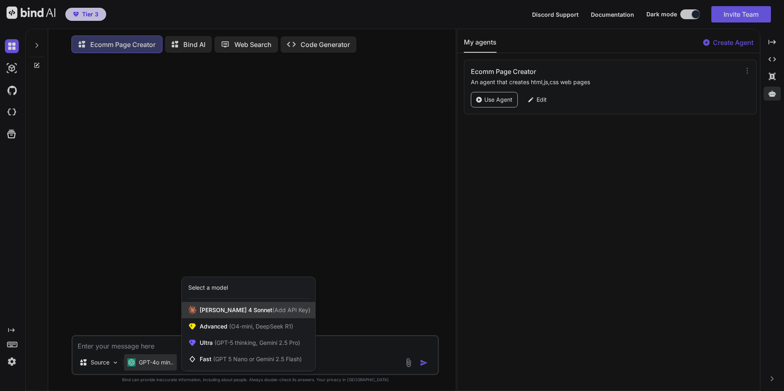
click at [232, 313] on span "Claude 4 Sonnet (Add API Key)" at bounding box center [255, 310] width 111 height 8
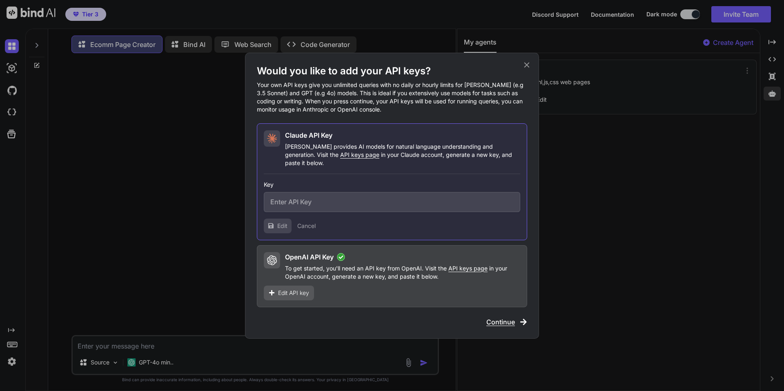
type input "sk-ant-api03-A8oHo4fZf8cOPiUnNfDBAetoXALjhJj72iq1cbL_ZxOVndQ3E0M4N9KUFQ0iuc60qB…"
click at [503, 317] on span "Continue" at bounding box center [500, 322] width 29 height 10
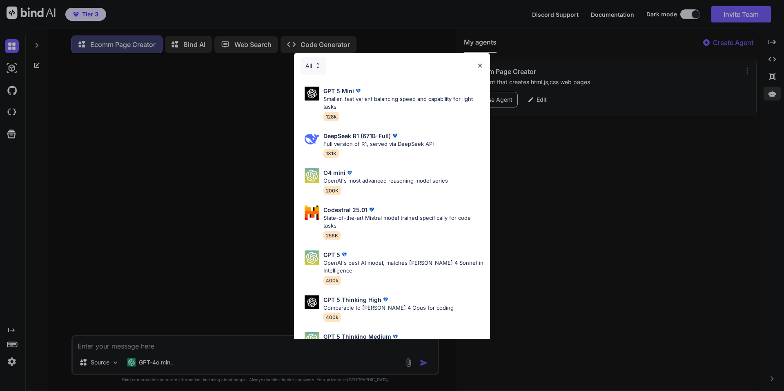
scroll to position [245, 0]
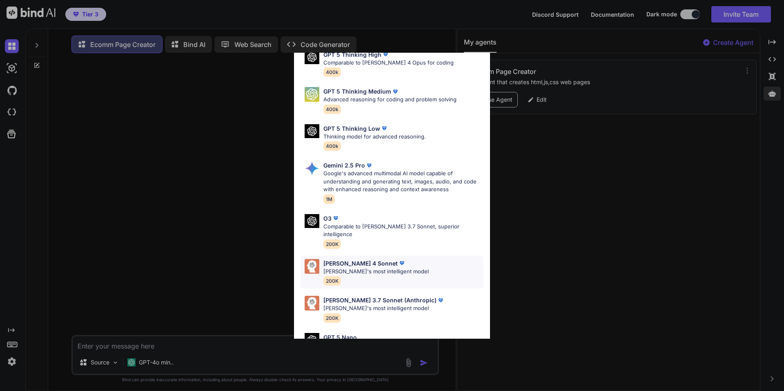
click at [338, 267] on p "Claude's most intelligent model" at bounding box center [375, 271] width 105 height 8
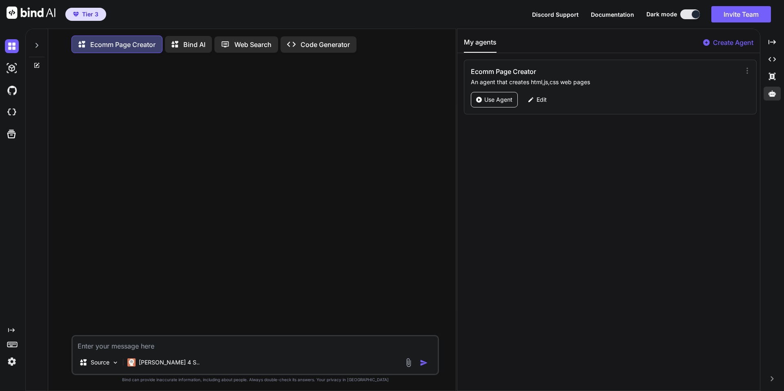
click at [174, 347] on textarea at bounding box center [255, 343] width 365 height 15
paste textarea "Create a ecommerce search page which looks aimilar to etsy. User should be able…"
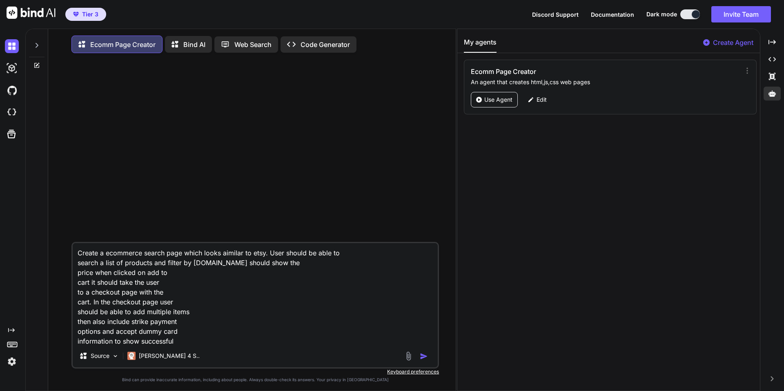
scroll to position [40, 0]
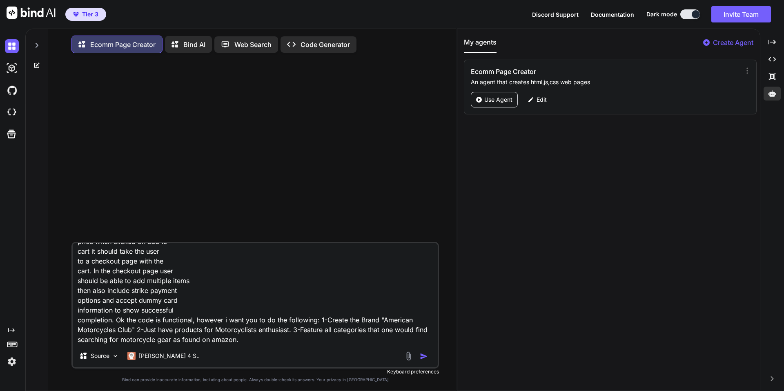
type textarea "Create a ecommerce search page which looks aimilar to etsy. User should be able…"
click at [422, 360] on img "button" at bounding box center [424, 356] width 8 height 8
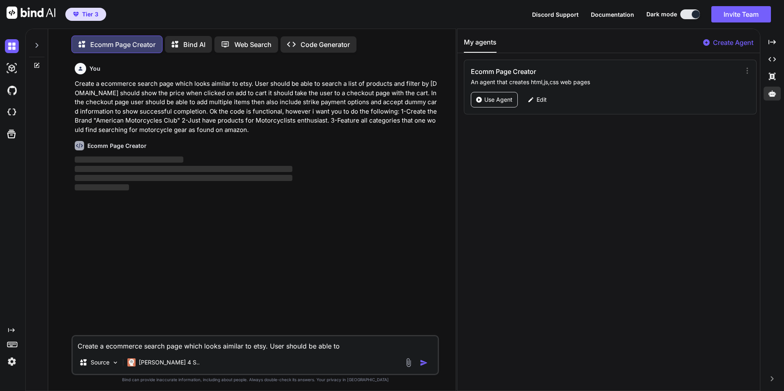
scroll to position [4, 0]
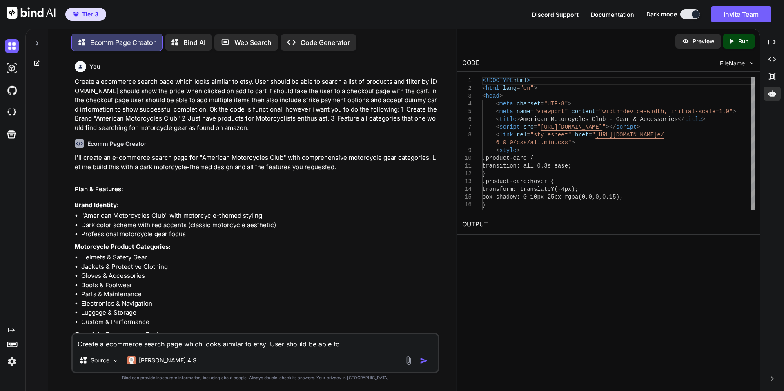
click at [742, 37] on div "Created with Pixso. Run" at bounding box center [738, 41] width 32 height 15
click at [739, 42] on p "Run" at bounding box center [743, 41] width 10 height 8
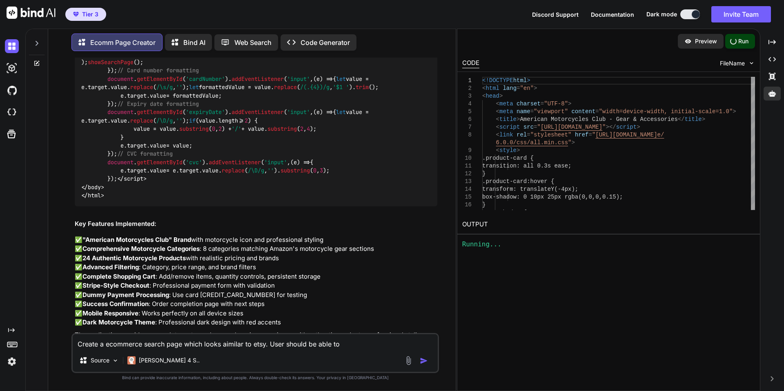
scroll to position [4897, 0]
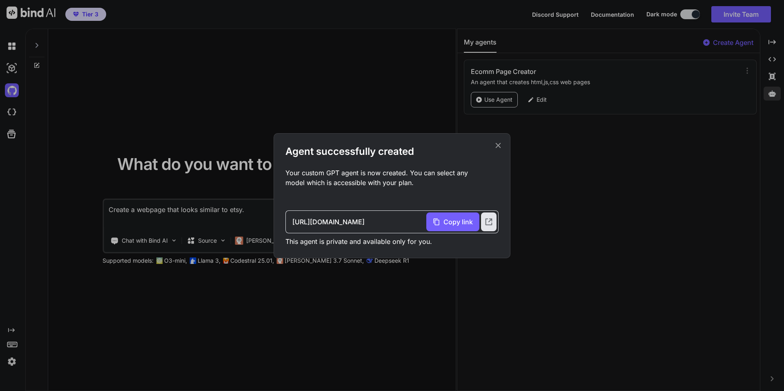
click at [501, 145] on icon at bounding box center [497, 145] width 9 height 9
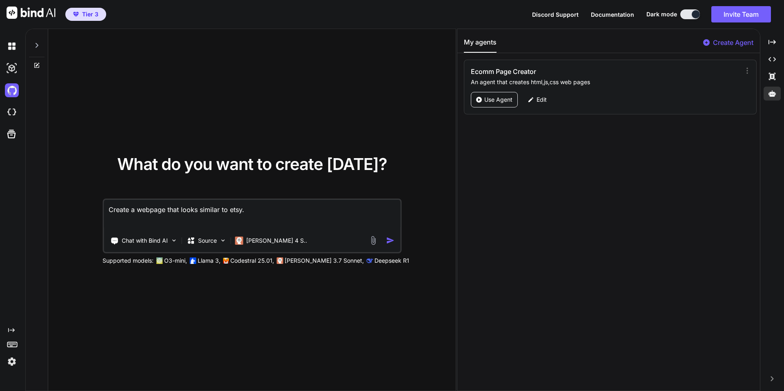
click at [729, 143] on div "My agents Create Agent Ecomm Page Creator An agent that creates html,js,css web…" at bounding box center [608, 209] width 302 height 361
click at [256, 215] on textarea "Create a webpage that looks similar to etsy." at bounding box center [252, 215] width 296 height 30
drag, startPoint x: 256, startPoint y: 215, endPoint x: 193, endPoint y: 200, distance: 64.5
click at [193, 200] on textarea "Create a webpage that looks similar to etsy." at bounding box center [252, 215] width 296 height 30
drag, startPoint x: 269, startPoint y: 212, endPoint x: 58, endPoint y: 212, distance: 210.6
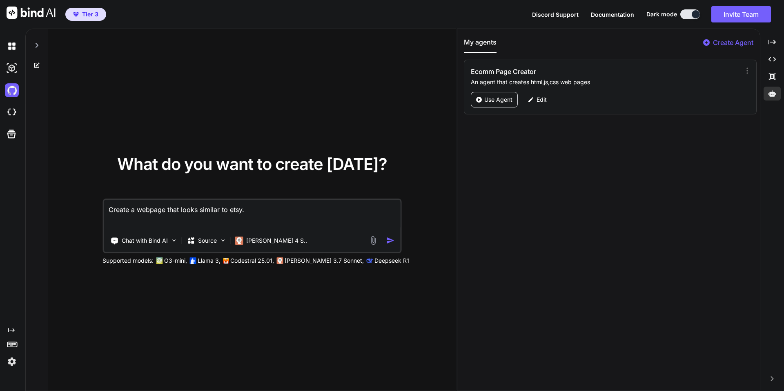
click at [58, 212] on div "What do you want to create [DATE]? Create a webpage that looks similar to etsy.…" at bounding box center [251, 210] width 407 height 362
paste textarea "ecommerce search page which looks aimilar to etsy. User should be able to searc…"
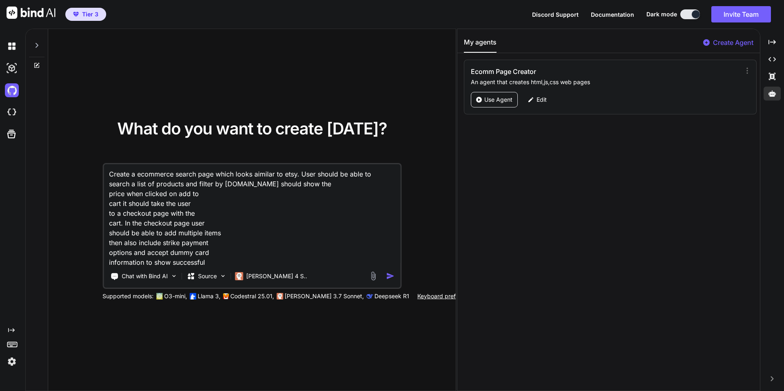
scroll to position [50, 0]
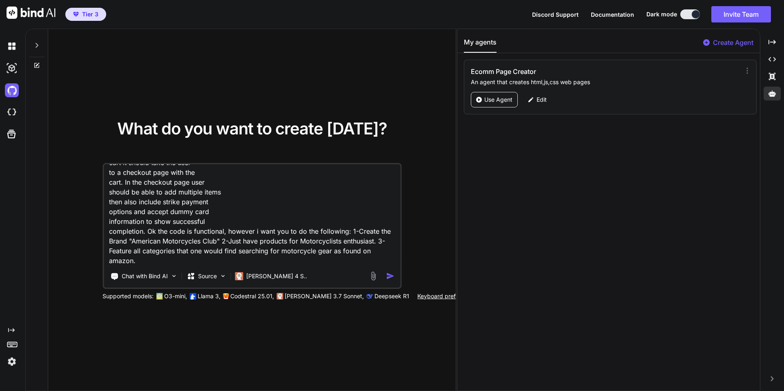
type textarea "Create a ecommerce search page which looks aimilar to etsy. User should be able…"
click at [388, 275] on img "button" at bounding box center [390, 275] width 9 height 9
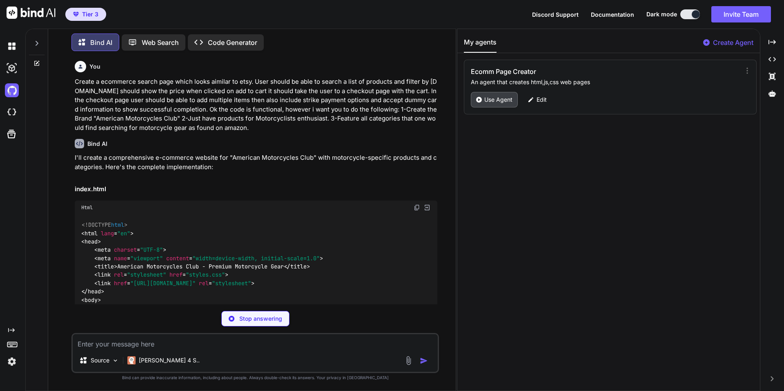
click at [497, 100] on p "Use Agent" at bounding box center [498, 99] width 28 height 8
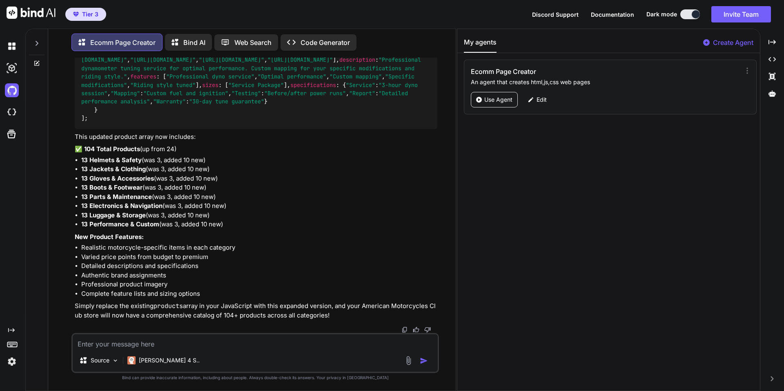
scroll to position [30231, 0]
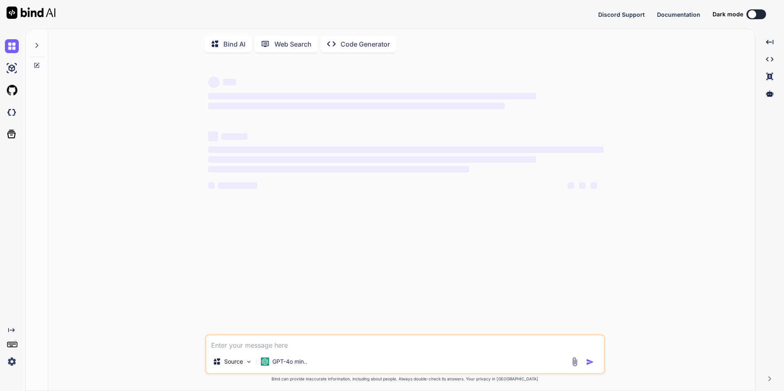
click at [758, 14] on button at bounding box center [756, 14] width 20 height 10
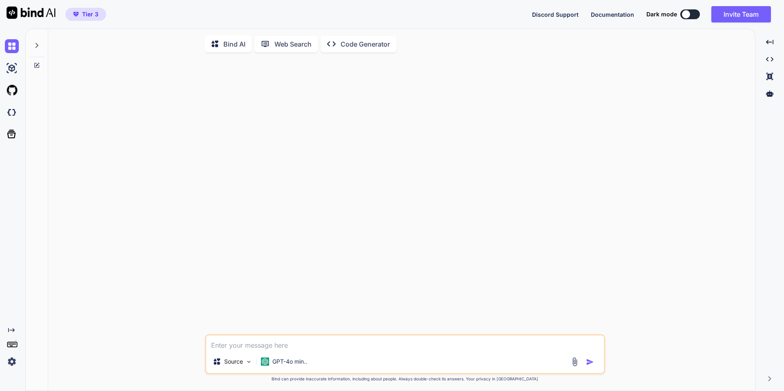
click at [691, 12] on button at bounding box center [690, 14] width 20 height 10
click at [696, 15] on button at bounding box center [690, 14] width 20 height 10
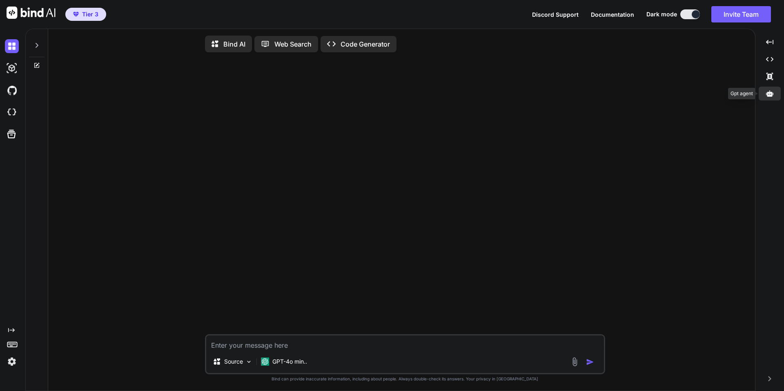
click at [766, 96] on icon at bounding box center [769, 93] width 7 height 7
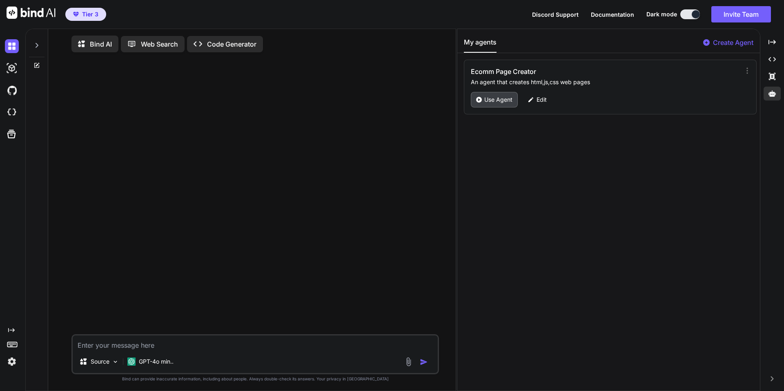
click at [497, 96] on p "Use Agent" at bounding box center [498, 99] width 28 height 8
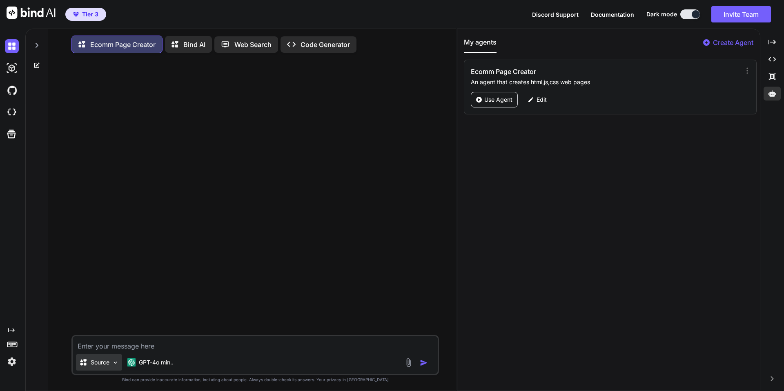
click at [109, 368] on div "Source" at bounding box center [99, 362] width 46 height 16
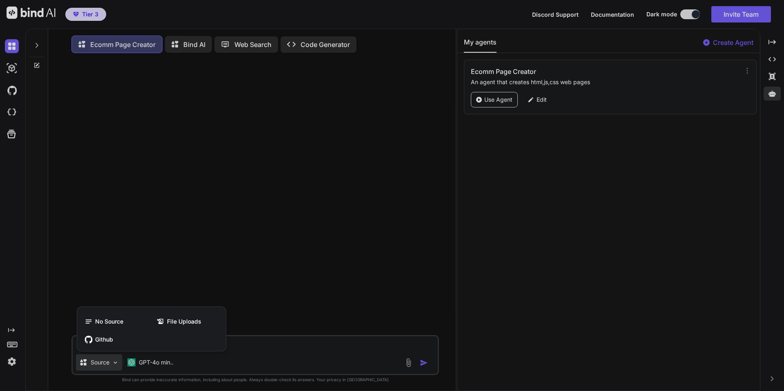
click at [245, 370] on div at bounding box center [392, 195] width 784 height 391
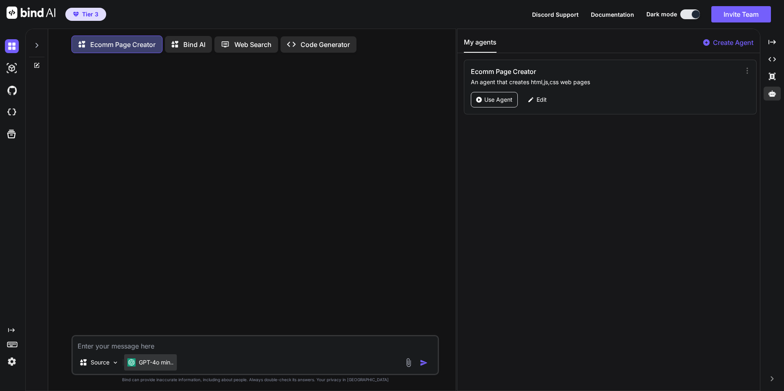
click at [146, 361] on p "GPT-4o min.." at bounding box center [156, 362] width 35 height 8
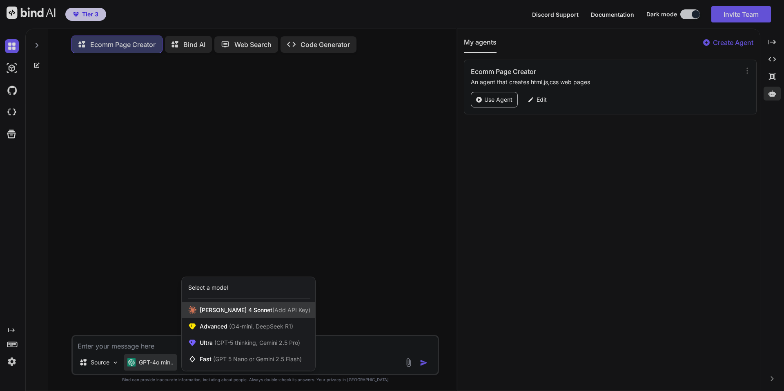
click at [272, 311] on span "(Add API Key)" at bounding box center [291, 309] width 38 height 7
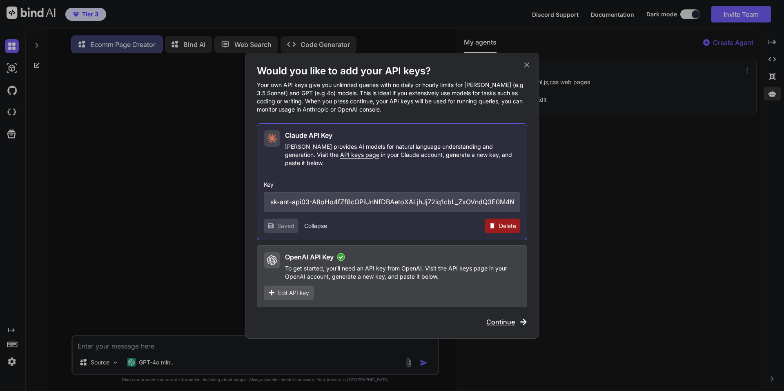
click at [495, 320] on span "Continue" at bounding box center [500, 322] width 29 height 10
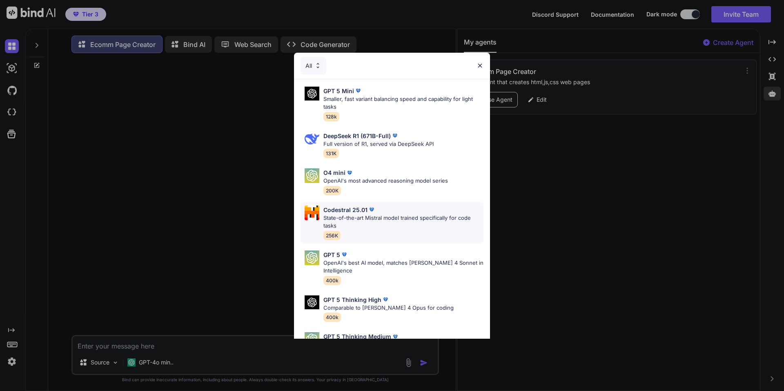
scroll to position [409, 0]
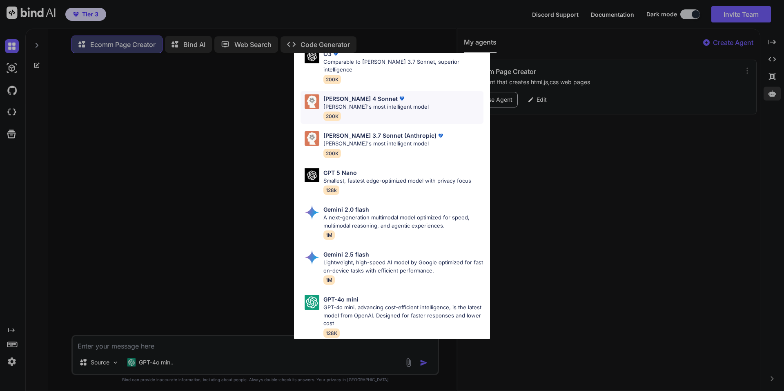
click at [370, 103] on p "[PERSON_NAME]'s most intelligent model" at bounding box center [375, 107] width 105 height 8
type textarea "x"
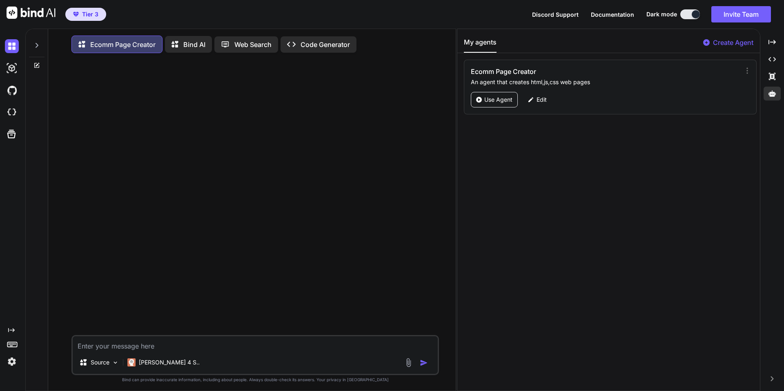
click at [175, 346] on textarea at bounding box center [255, 343] width 365 height 15
paste textarea "Create a ecommerce search page which looks aimilar to etsy. User should be able…"
type textarea "Create a ecommerce search page which looks aimilar to etsy. User should be able…"
type textarea "x"
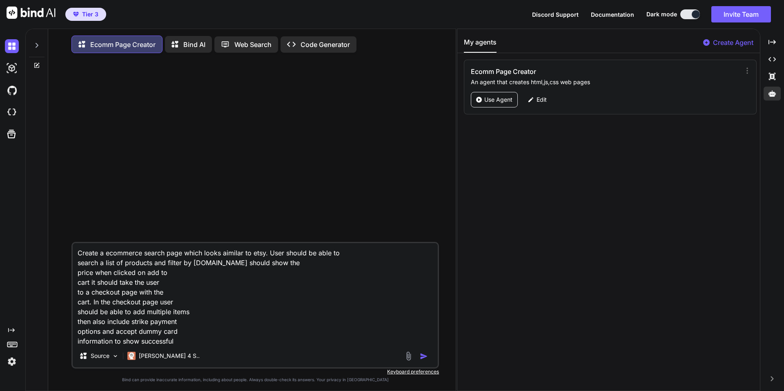
scroll to position [40, 0]
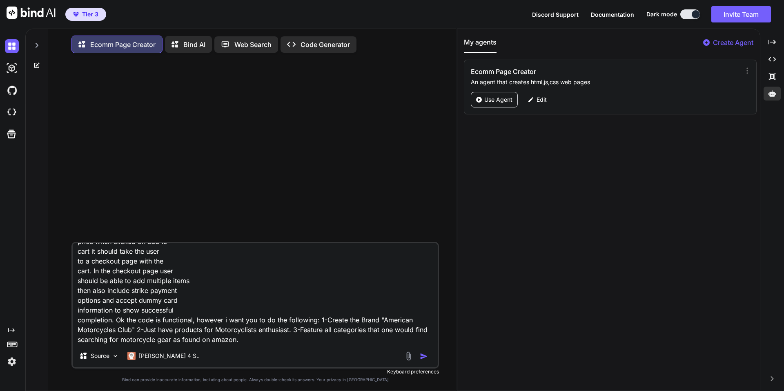
type textarea "Create a ecommerce search page which looks aimilar to etsy. User should be able…"
click at [420, 355] on img "button" at bounding box center [424, 356] width 8 height 8
type textarea "x"
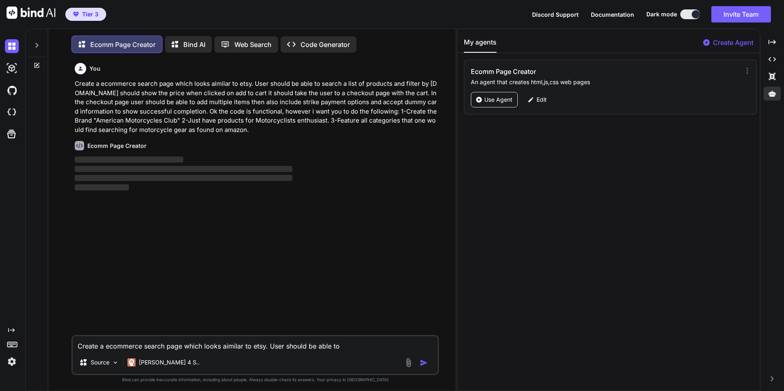
scroll to position [4, 0]
